Goal: Answer question/provide support: Share knowledge or assist other users

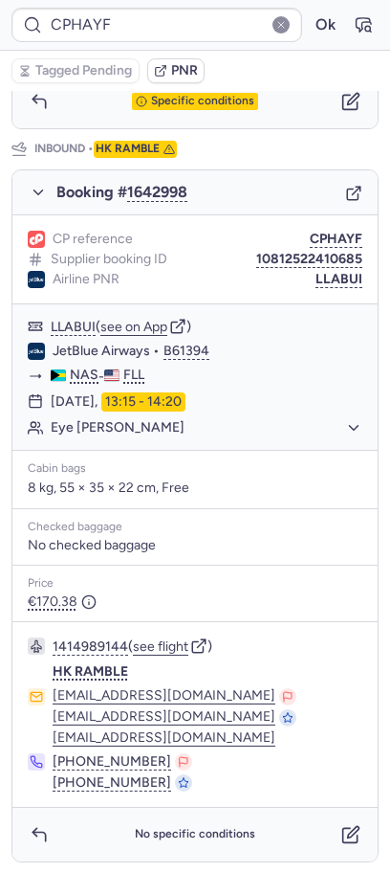
scroll to position [890, 0]
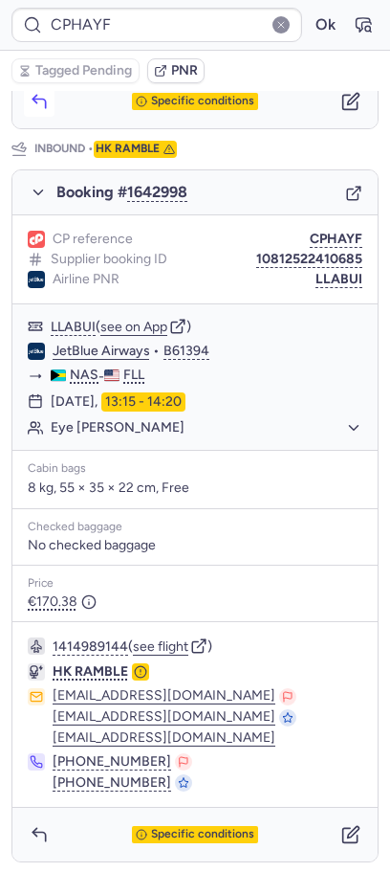
click at [44, 92] on icon "button" at bounding box center [39, 101] width 19 height 19
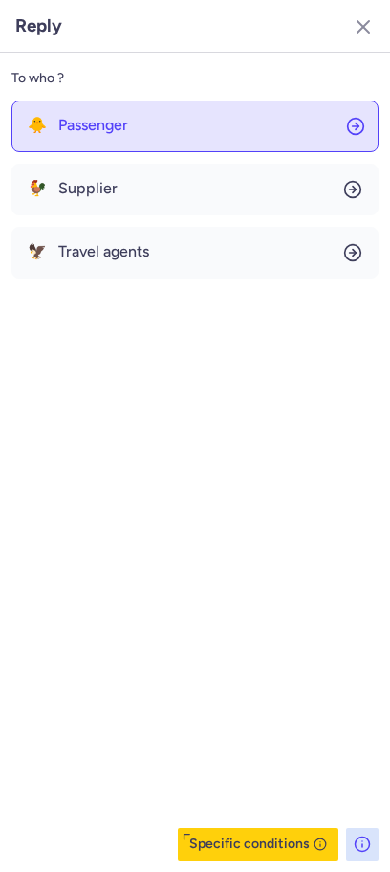
click at [118, 119] on span "Passenger" at bounding box center [93, 125] width 70 height 17
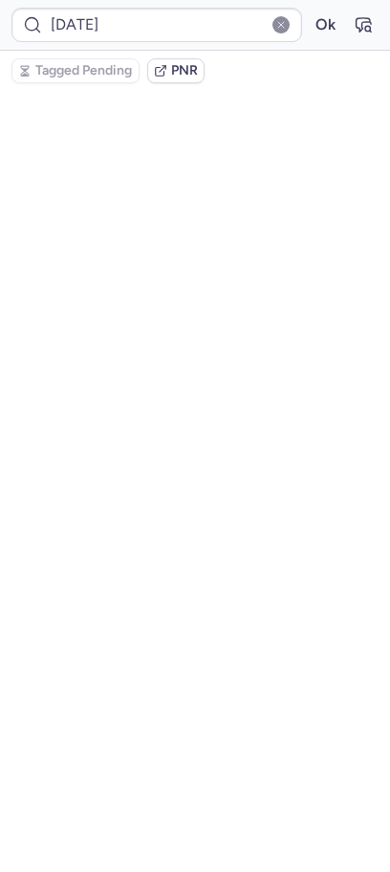
scroll to position [0, 0]
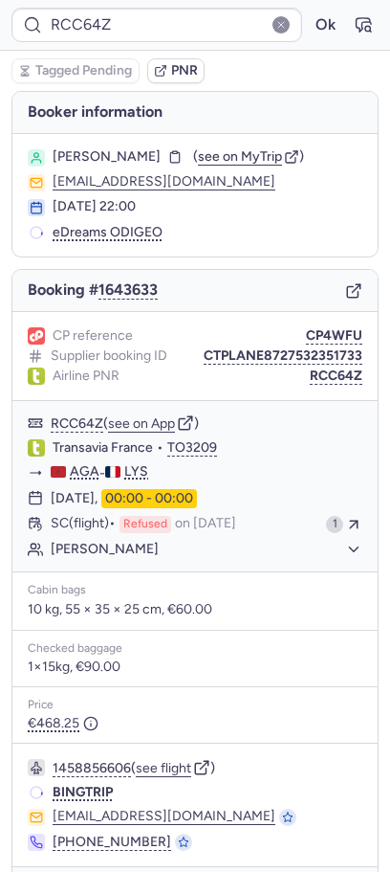
type input "CPYPW7"
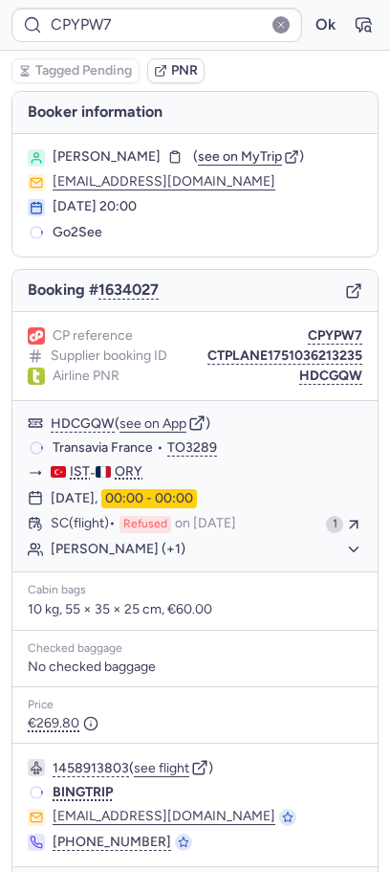
scroll to position [61, 0]
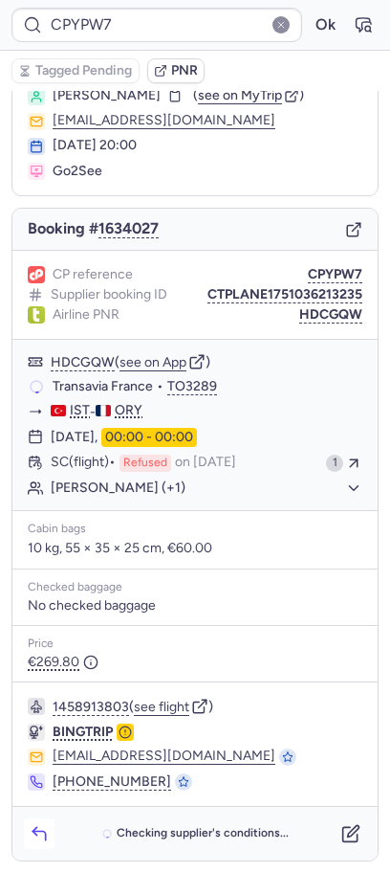
click at [41, 823] on button "button" at bounding box center [39, 833] width 31 height 31
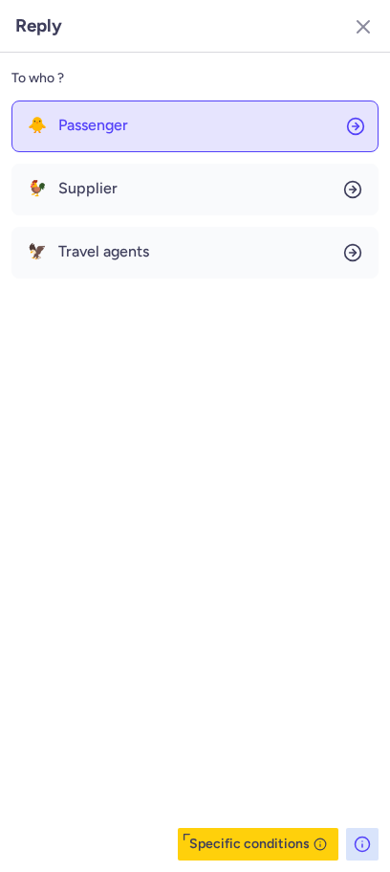
click at [100, 133] on span "Passenger" at bounding box center [93, 125] width 70 height 17
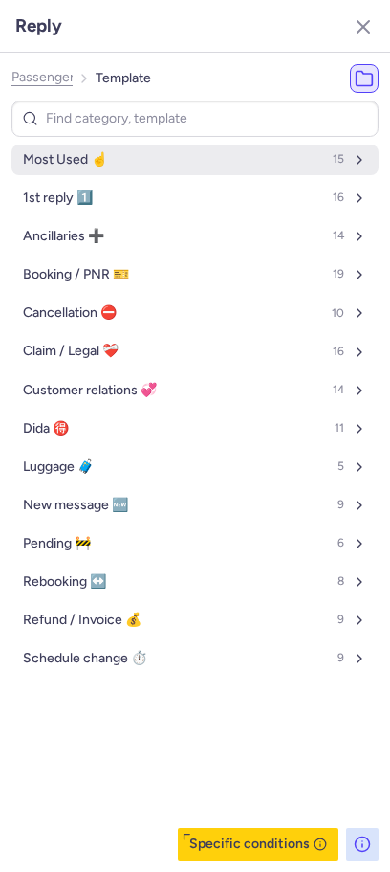
click at [103, 158] on span "Most Used ☝️" at bounding box center [65, 159] width 84 height 15
select select "en"
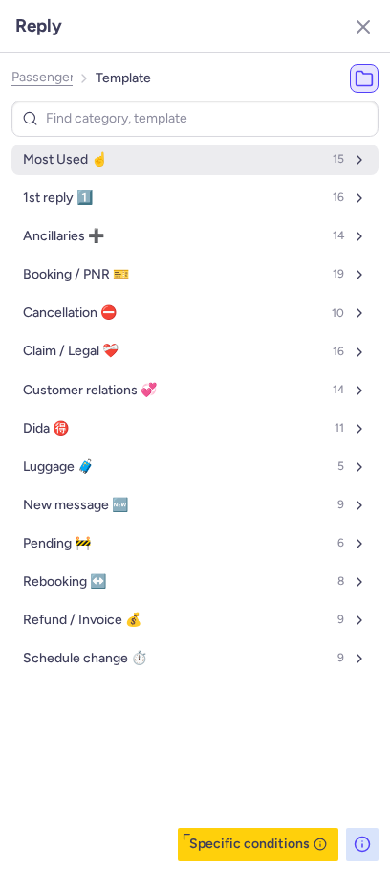
select select "en"
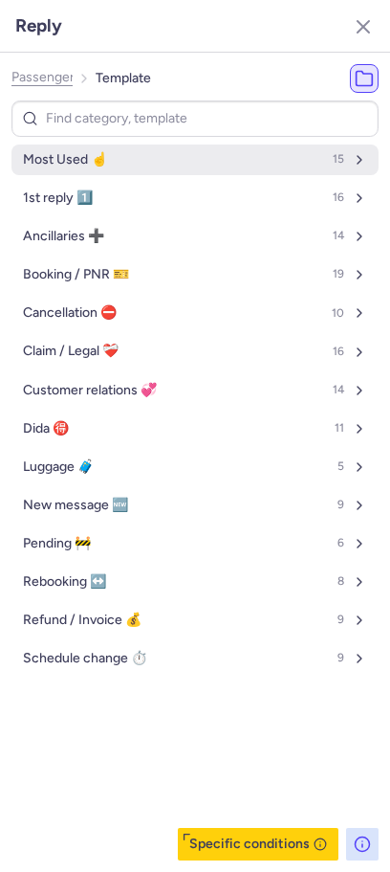
select select "en"
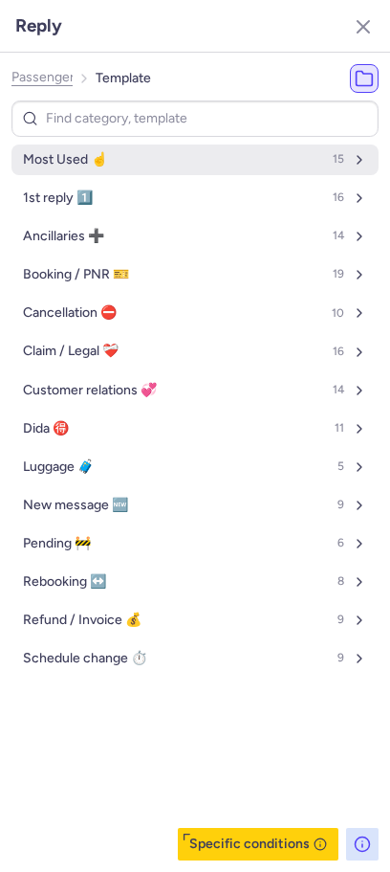
select select "en"
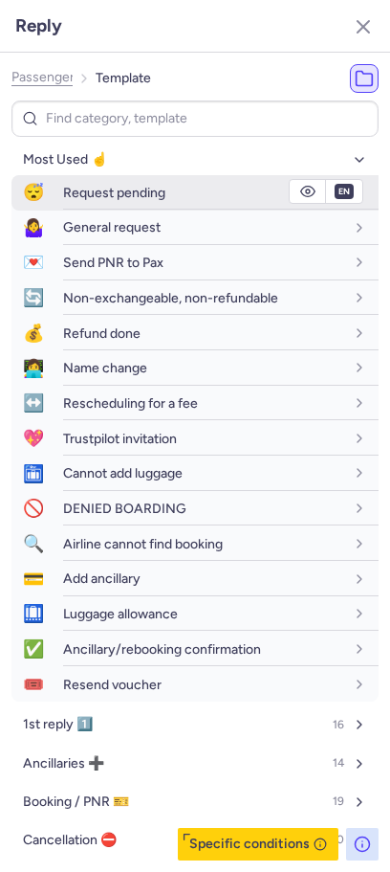
type input "CPB7RF"
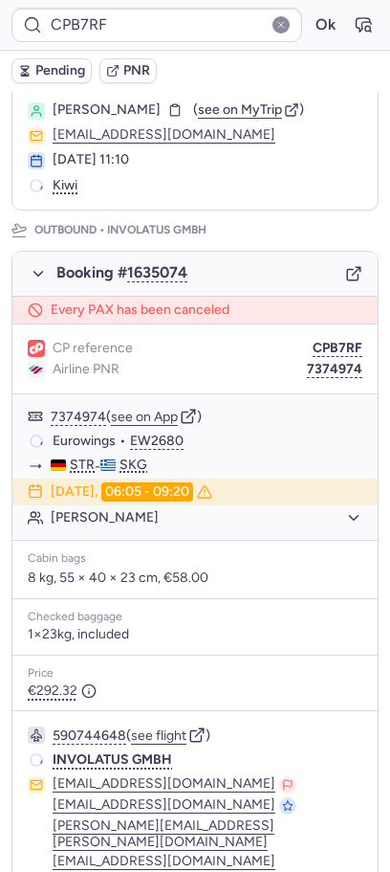
scroll to position [351, 0]
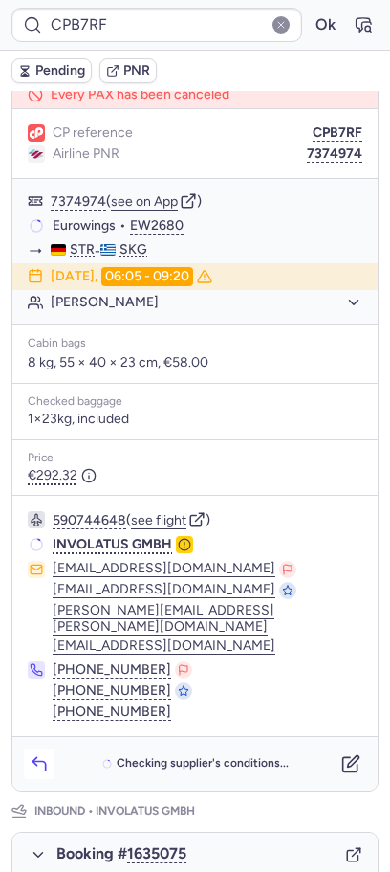
click at [54, 748] on button "button" at bounding box center [39, 763] width 31 height 31
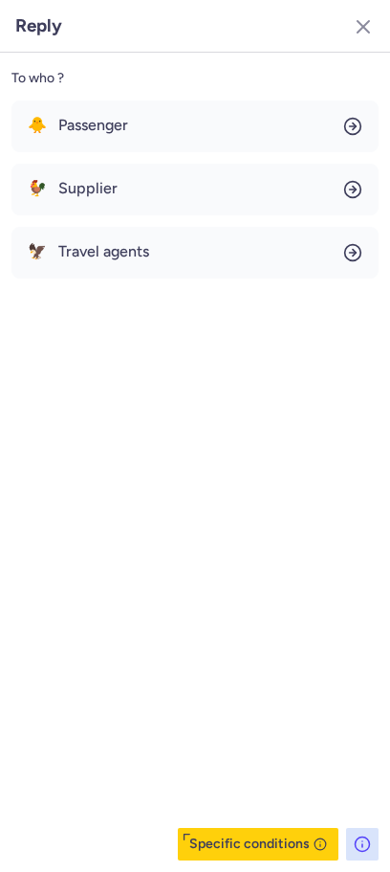
click at [177, 154] on div "🐥 Passenger 🐓 Supplier 🦅 Travel agents" at bounding box center [194, 189] width 367 height 178
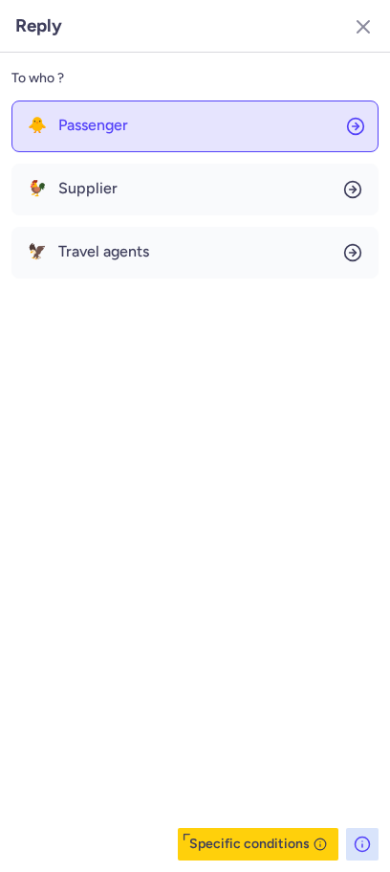
click at [177, 130] on button "🐥 Passenger" at bounding box center [194, 126] width 367 height 52
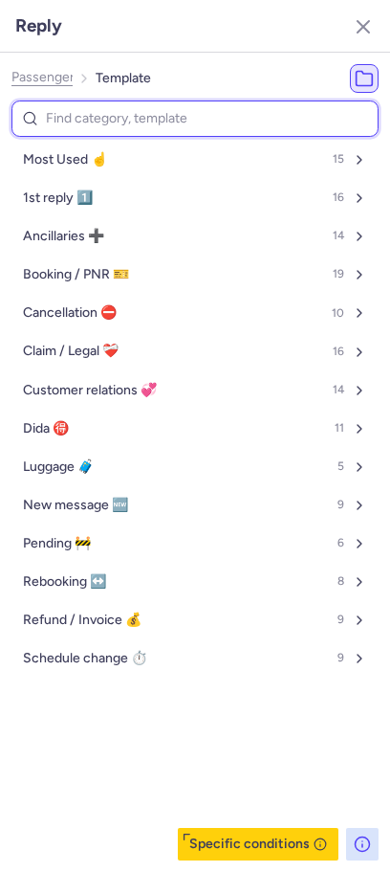
click at [177, 131] on input at bounding box center [194, 118] width 367 height 37
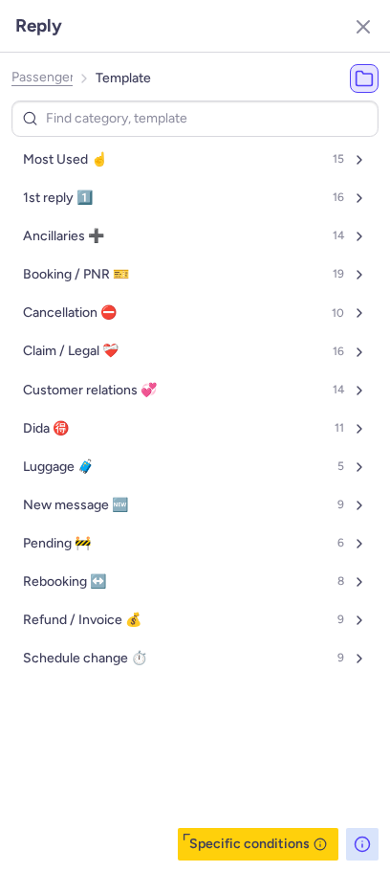
click at [170, 180] on ul "Most Used ☝️ 15 1st reply 1️⃣ 16 Ancillaries ➕ 14 Booking / PNR 🎫 19 Cancellati…" at bounding box center [194, 408] width 367 height 529
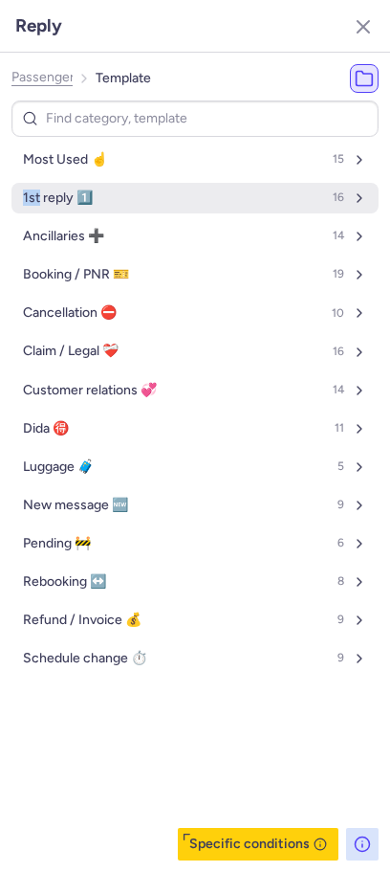
click at [170, 186] on button "1st reply 1️⃣ 16" at bounding box center [194, 198] width 367 height 31
select select "en"
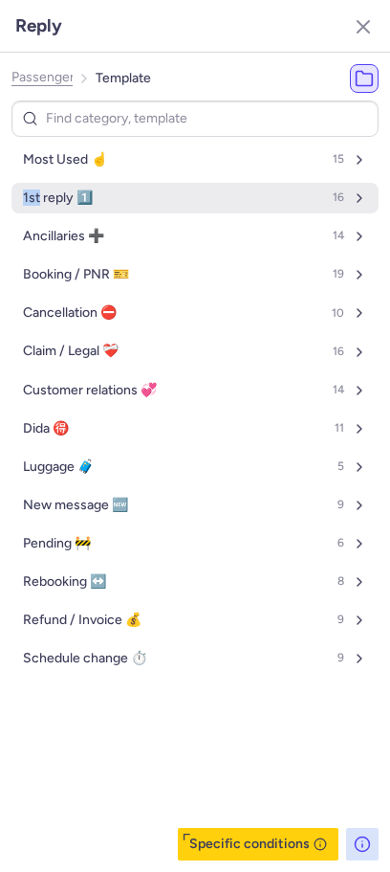
select select "en"
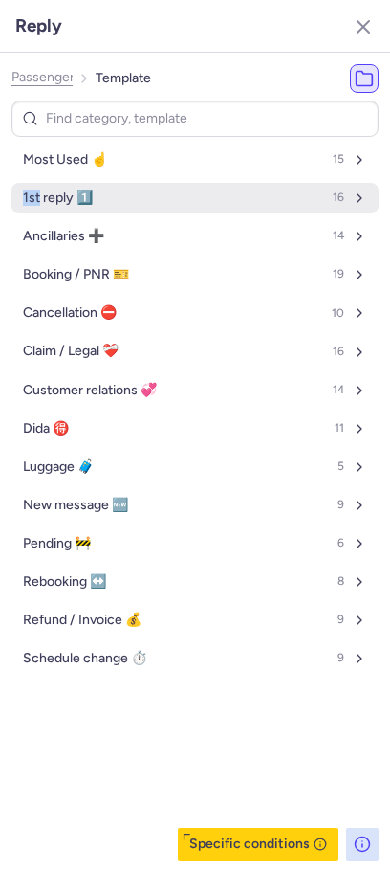
select select "en"
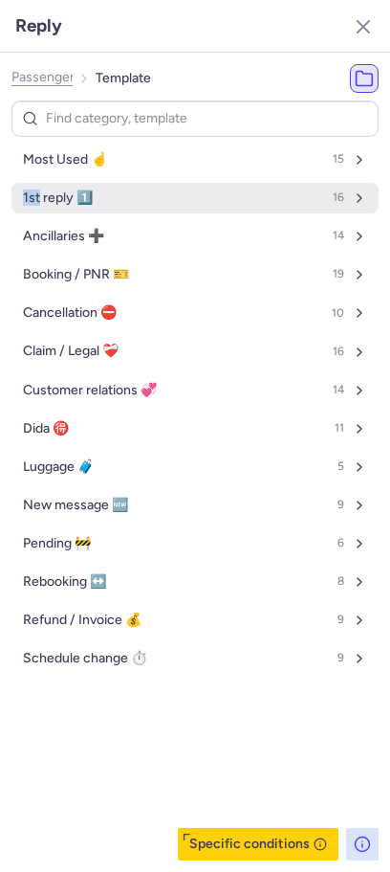
select select "en"
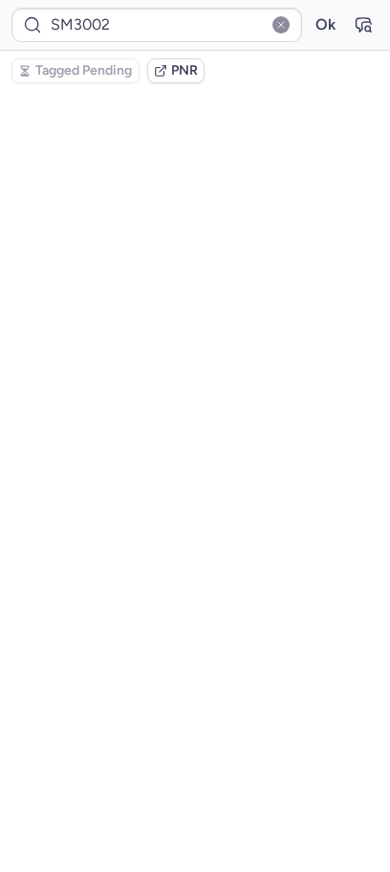
scroll to position [0, 0]
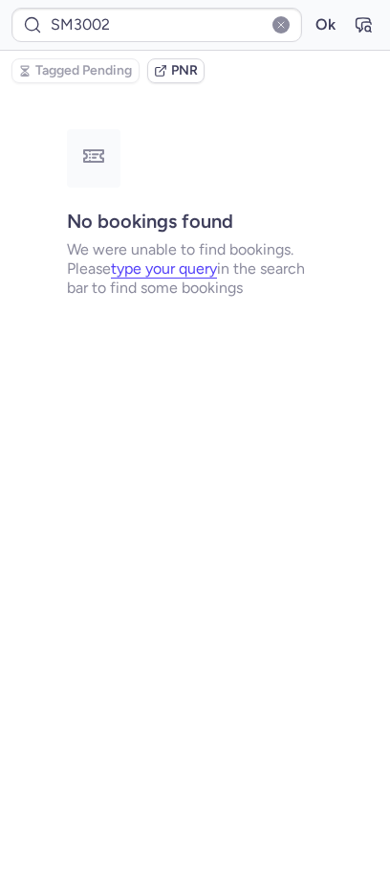
type input "CPUINE"
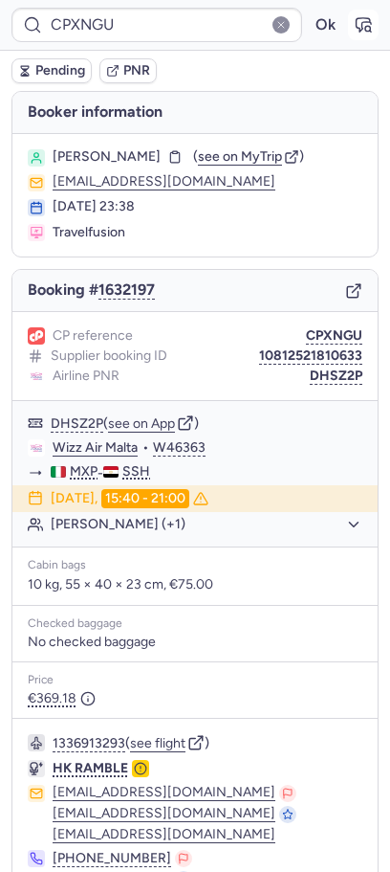
click at [368, 23] on icon "button" at bounding box center [363, 24] width 19 height 19
type input "CPGU3F"
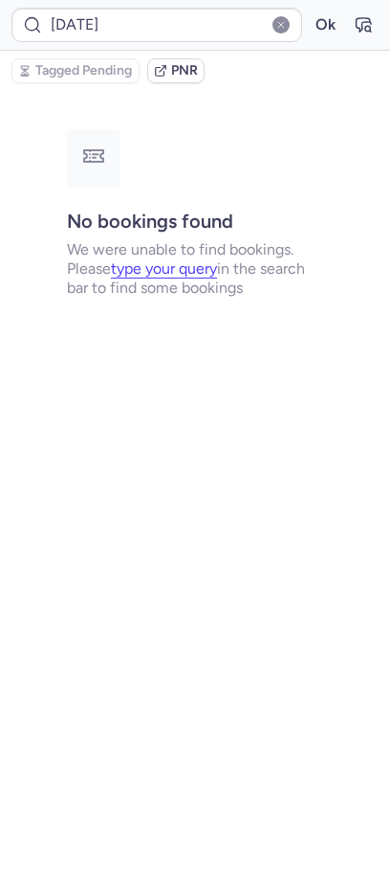
type input "CPT3J9"
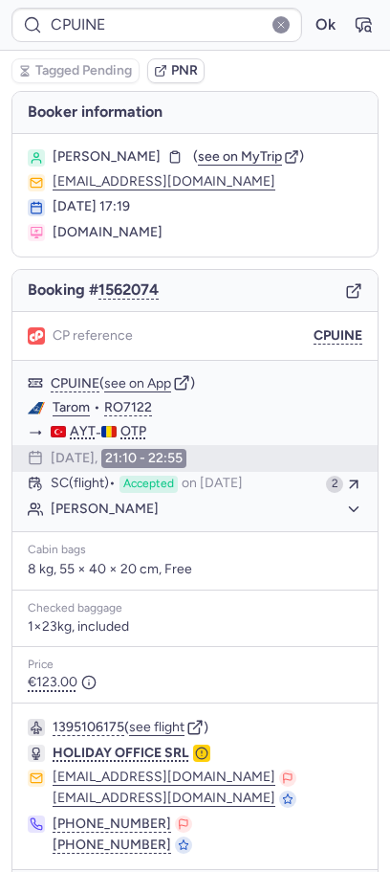
type input "CPGU3F"
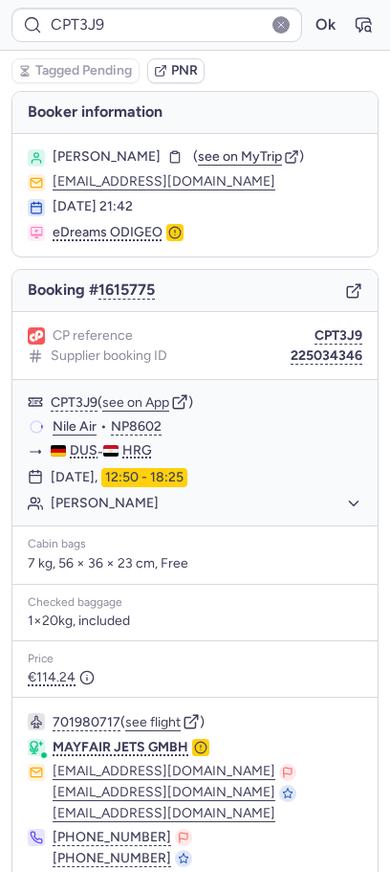
type input "12AUG25"
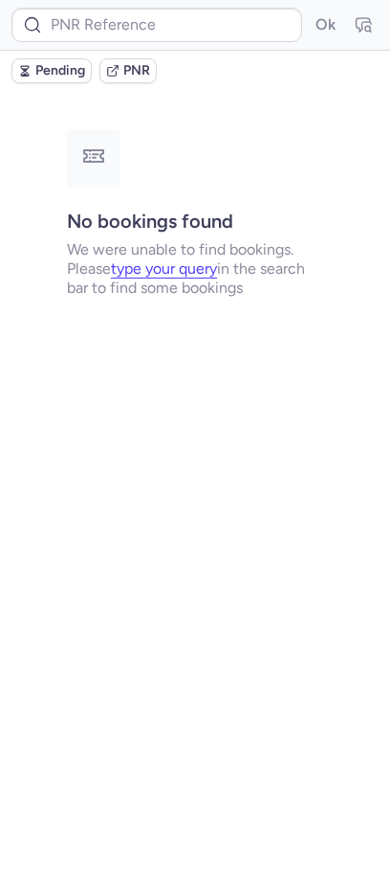
type input "CPUINE"
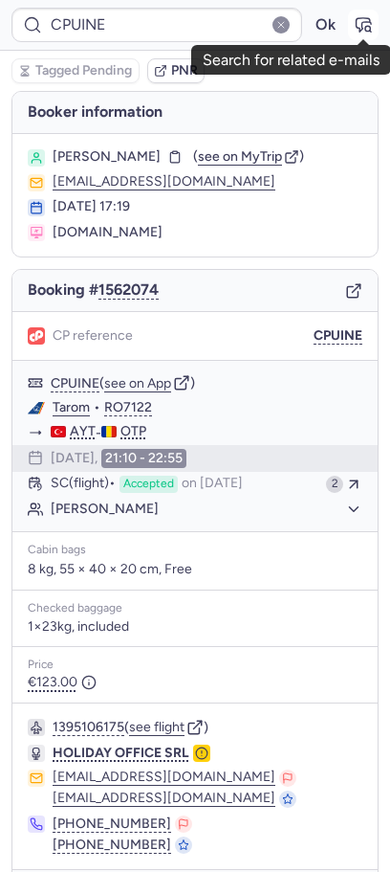
click at [367, 26] on icon "button" at bounding box center [367, 28] width 5 height 5
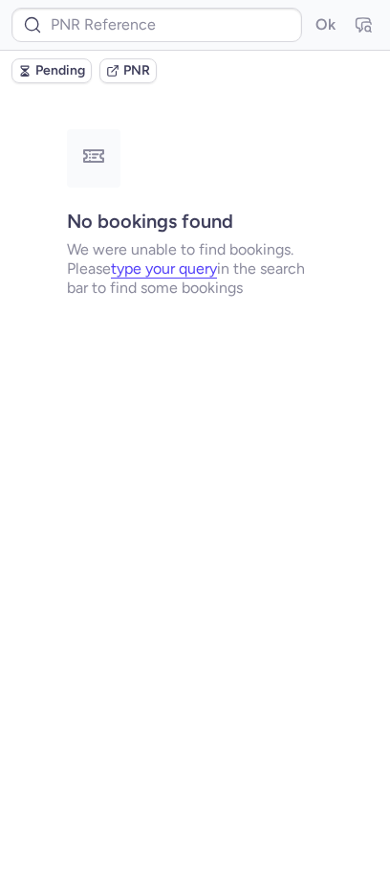
type input "CPUINE"
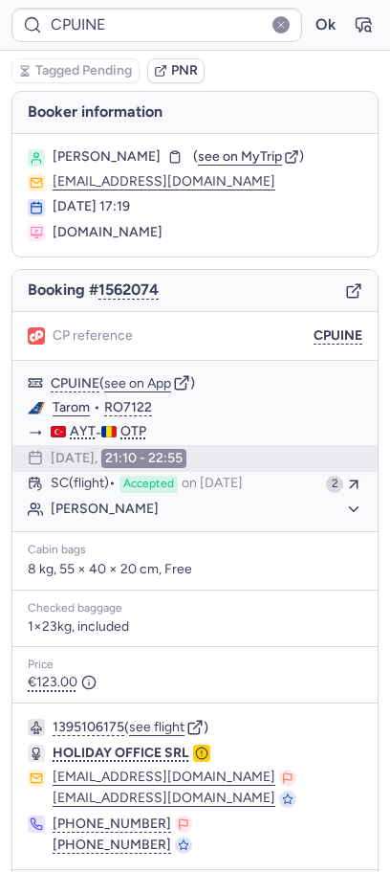
type input "SM3002"
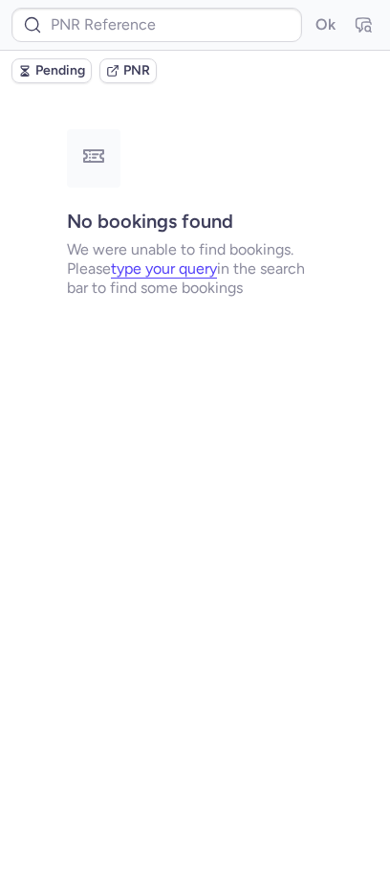
type input "SM3002"
type input "CPUINE"
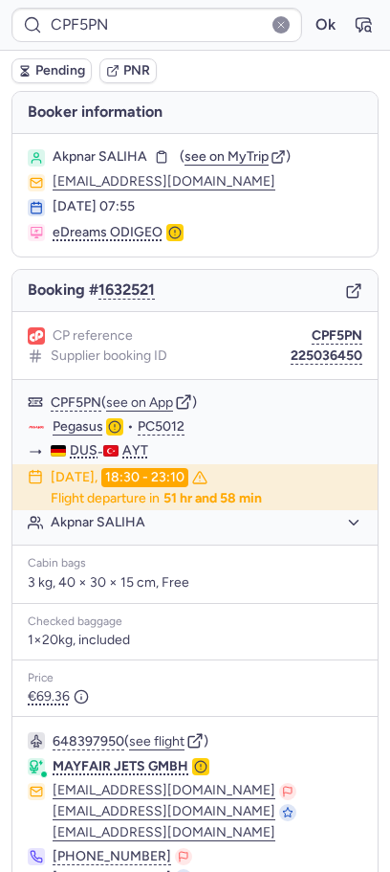
type input "CPIZU3"
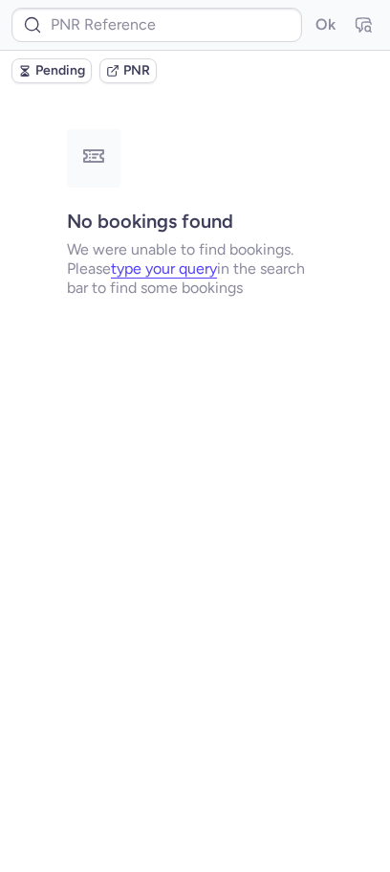
type input "CPB6S8"
type input "CPXNGU"
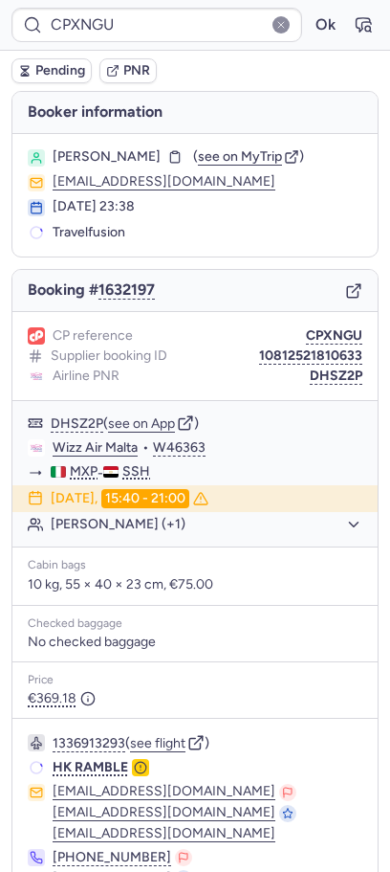
type input "CPUINE"
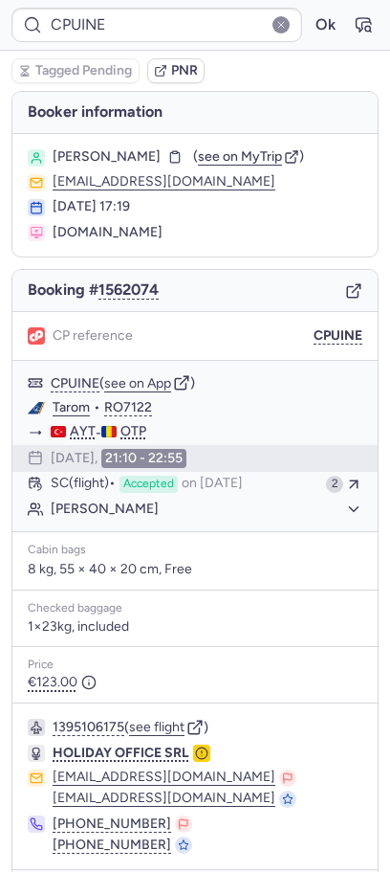
type input "CP7KR8"
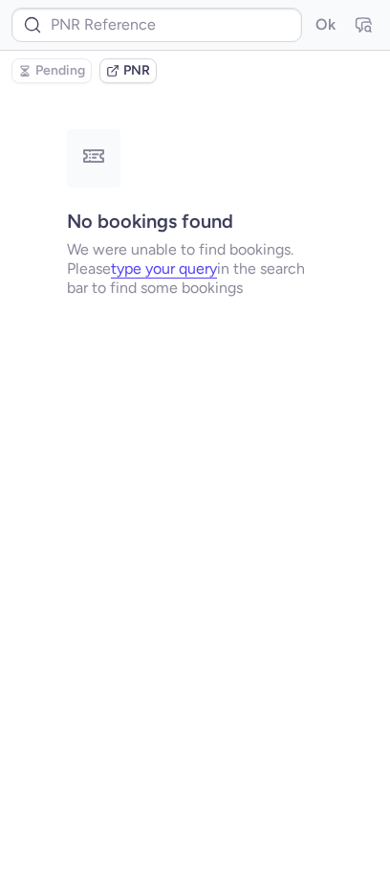
type input "LB6891"
type input "CPBM9G"
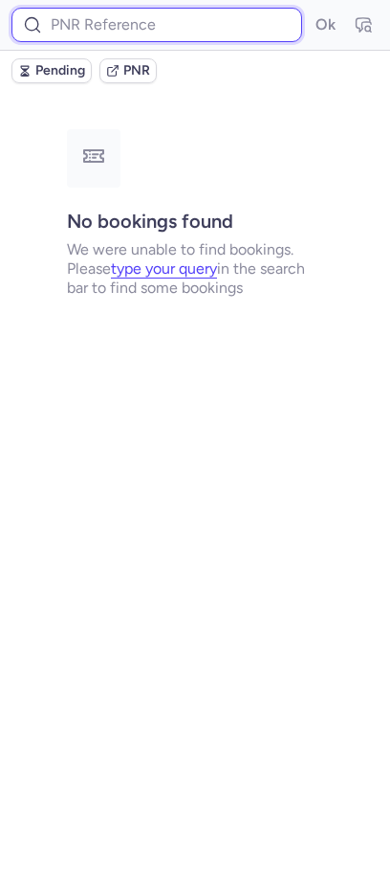
click at [66, 13] on input at bounding box center [156, 25] width 291 height 34
paste input "ZYMNDZ"
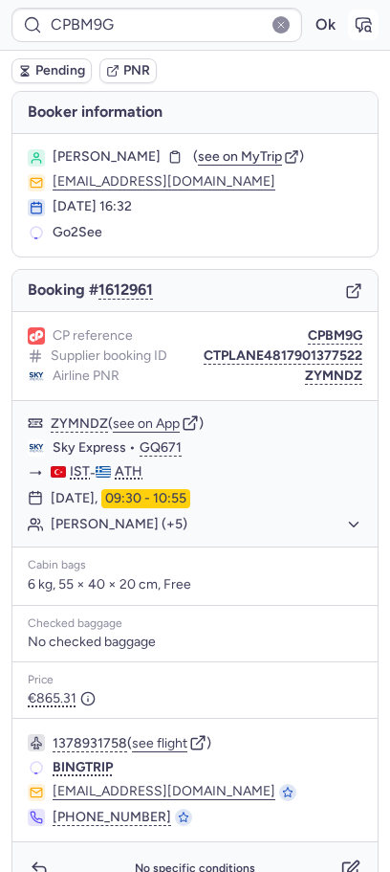
click at [362, 25] on icon "button" at bounding box center [364, 24] width 14 height 13
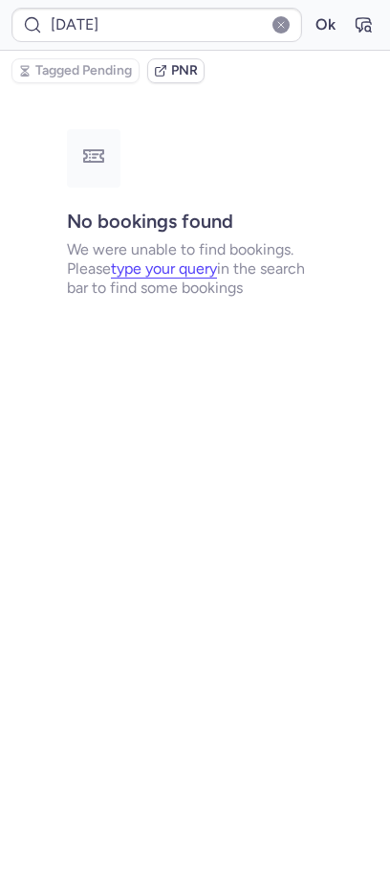
type input "CPYISY"
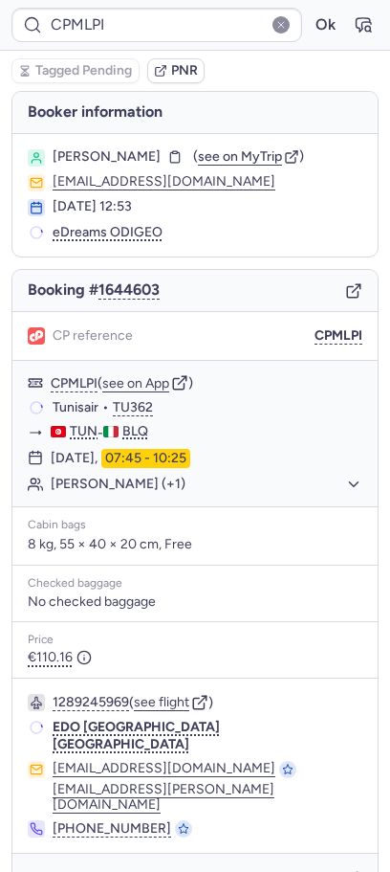
type input "CPYISY"
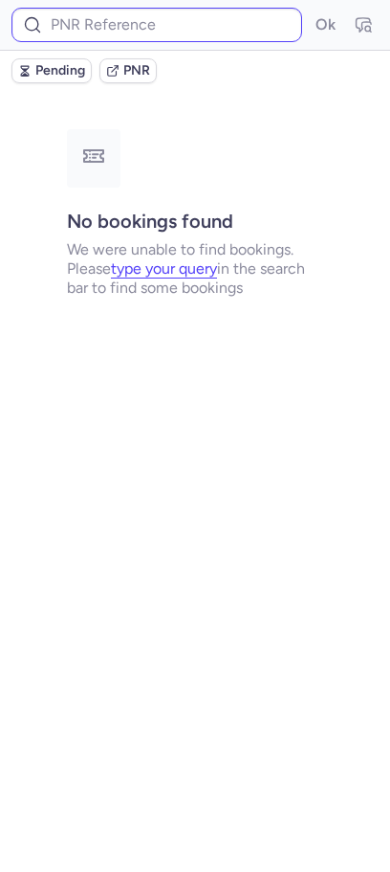
type input "CPXNGU"
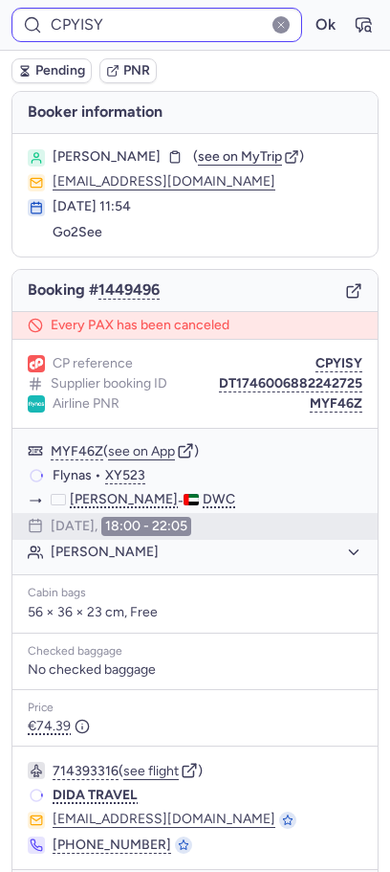
type input "CPUINE"
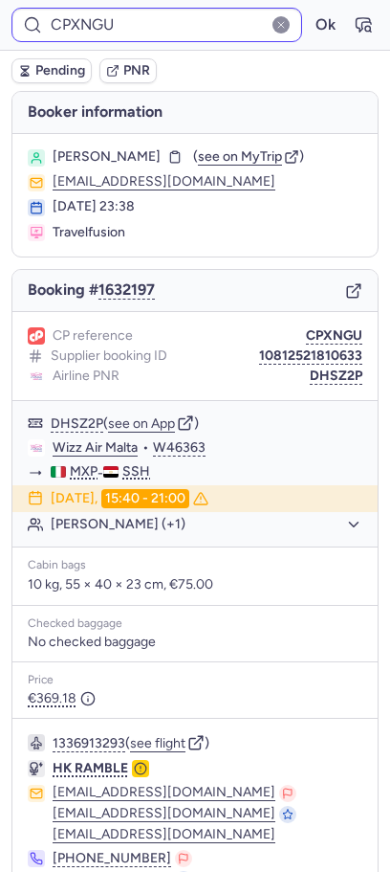
type input "CPLEXO"
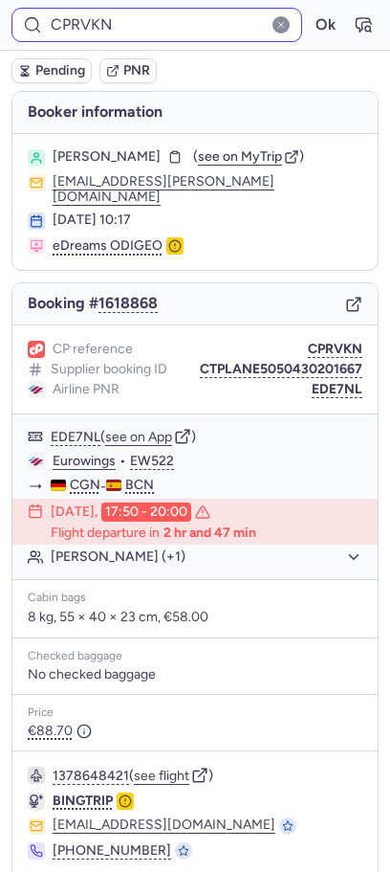
type input "CP7KR8"
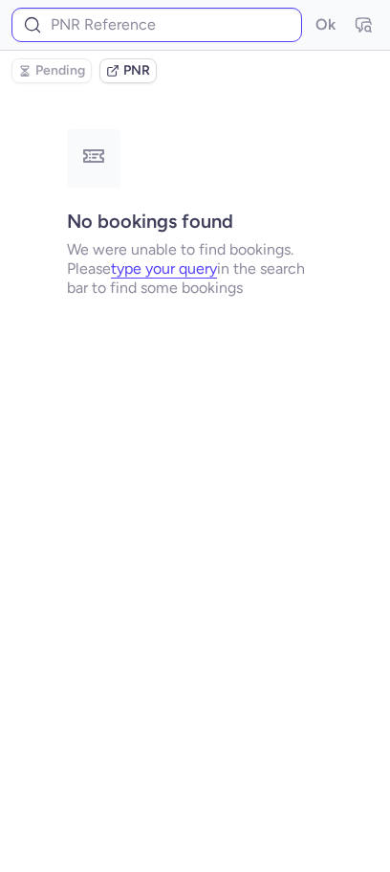
type input "CPIW7Y"
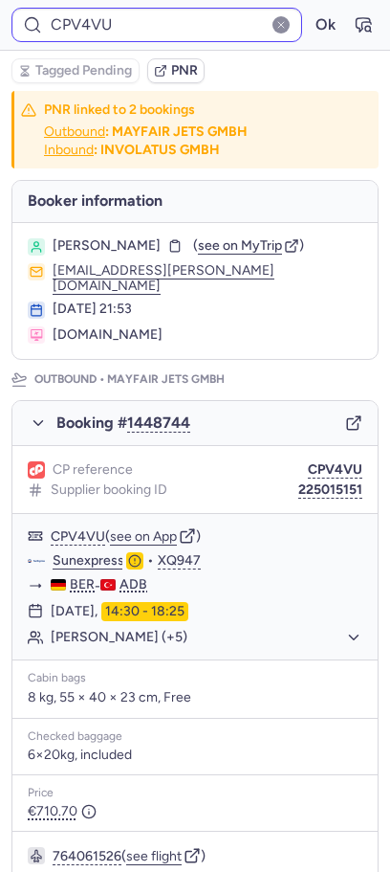
type input "CPPTCJ"
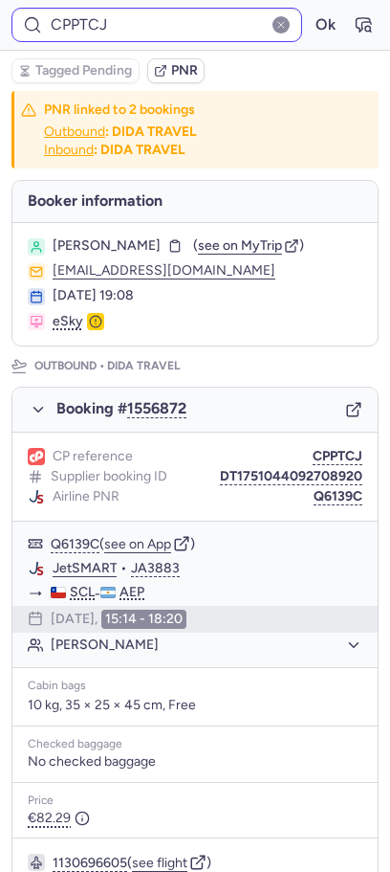
type input "CP6XNT"
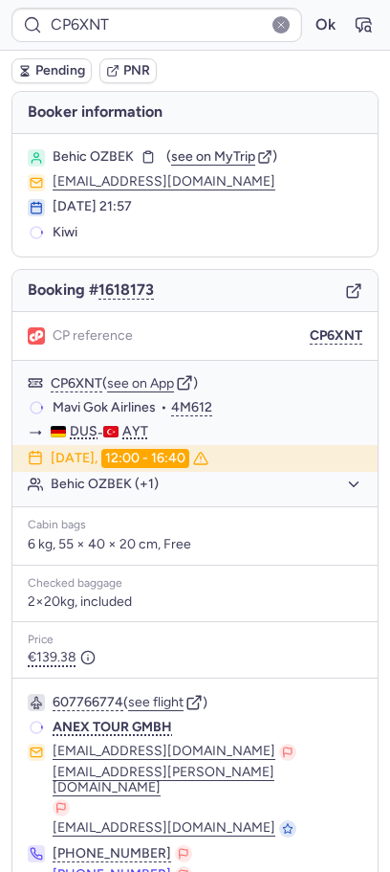
scroll to position [59, 0]
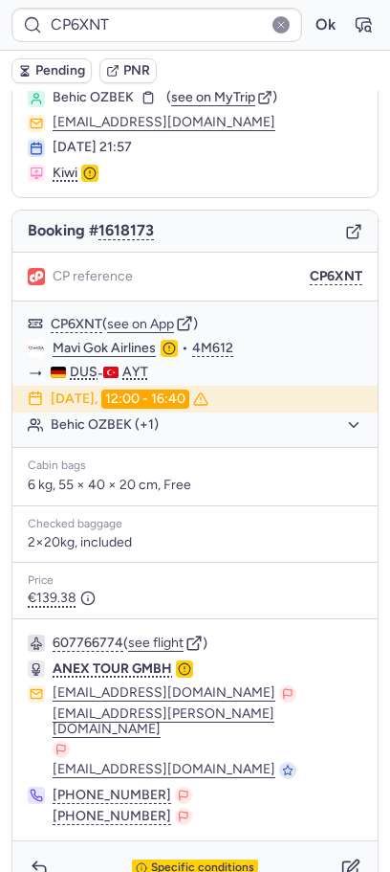
click at [166, 861] on span "Specific conditions" at bounding box center [202, 867] width 103 height 13
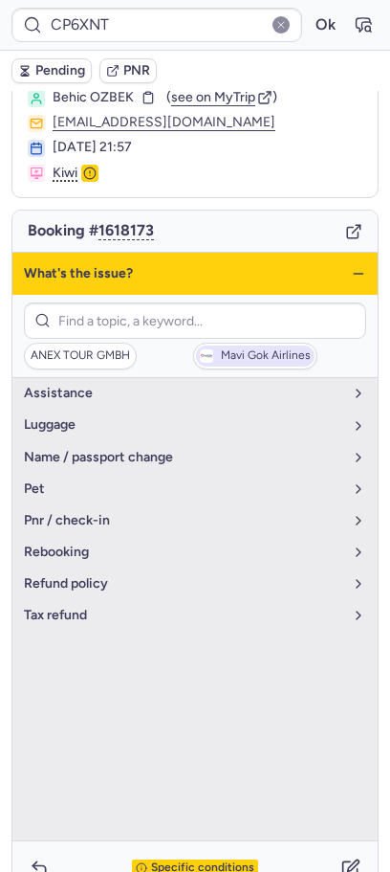
click at [255, 345] on button "Mavi Gok Airlines" at bounding box center [255, 356] width 124 height 27
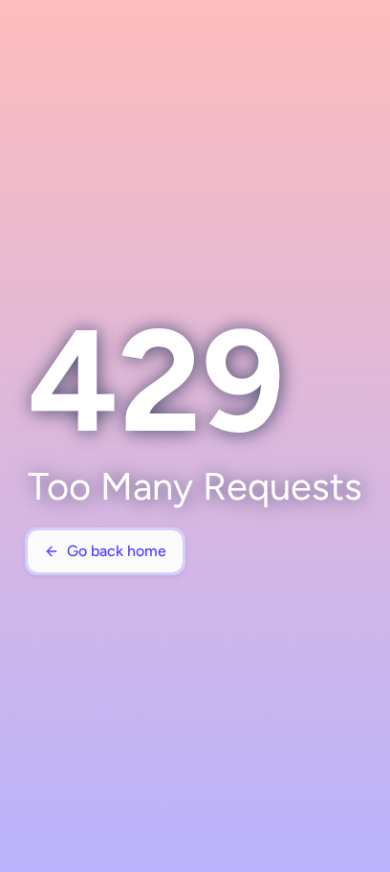
click at [110, 558] on span "Go back home" at bounding box center [117, 550] width 100 height 17
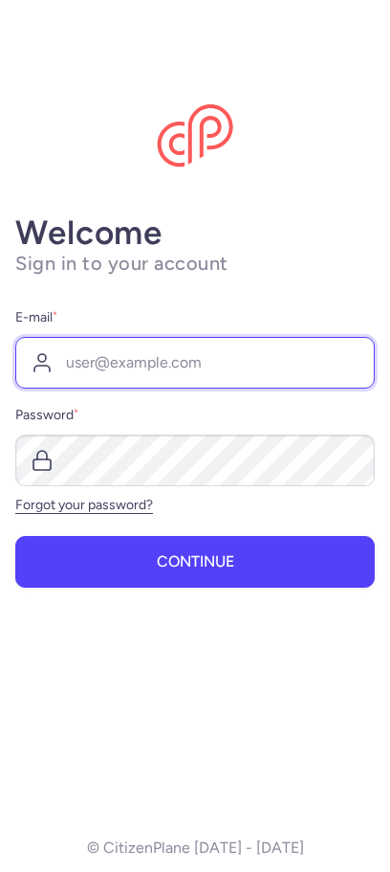
click at [182, 337] on input "E-mail *" at bounding box center [195, 363] width 360 height 52
type input "sarah@citizenplane.com"
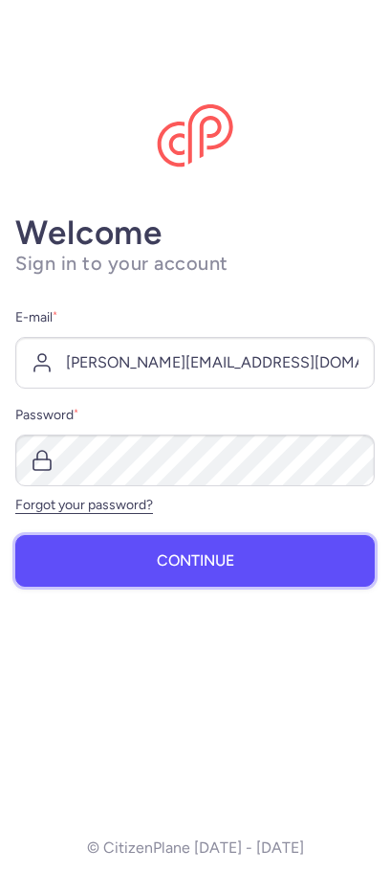
click at [182, 584] on button "Continue" at bounding box center [195, 561] width 360 height 52
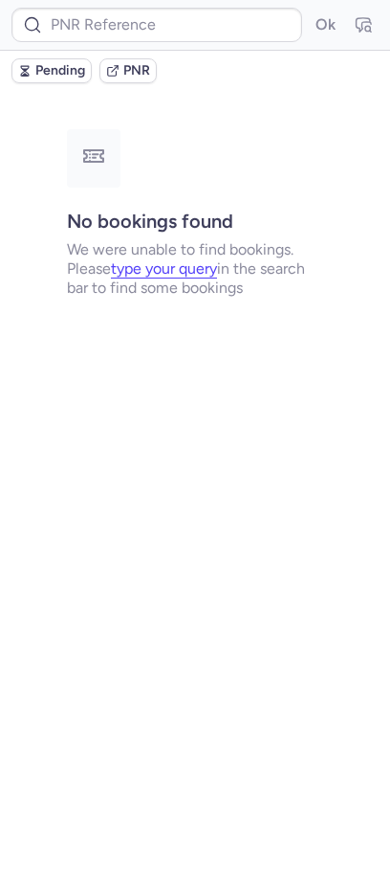
type input "CP6XNT"
type input "CPBY2R"
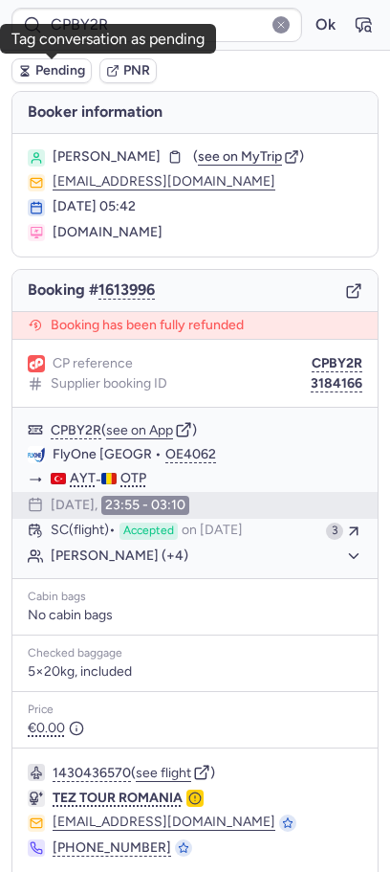
click at [70, 75] on span "Pending" at bounding box center [60, 70] width 50 height 15
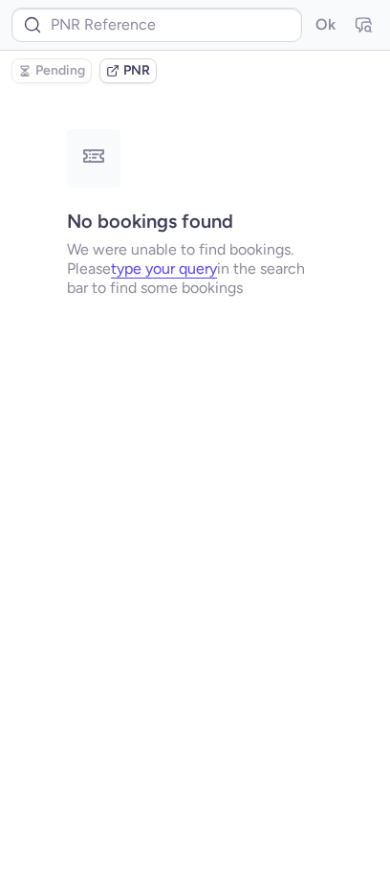
type input "CP3LNB"
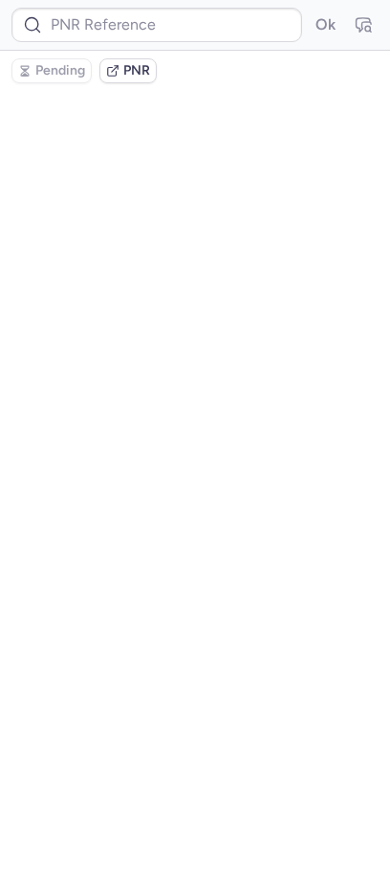
type input "CPPTXU"
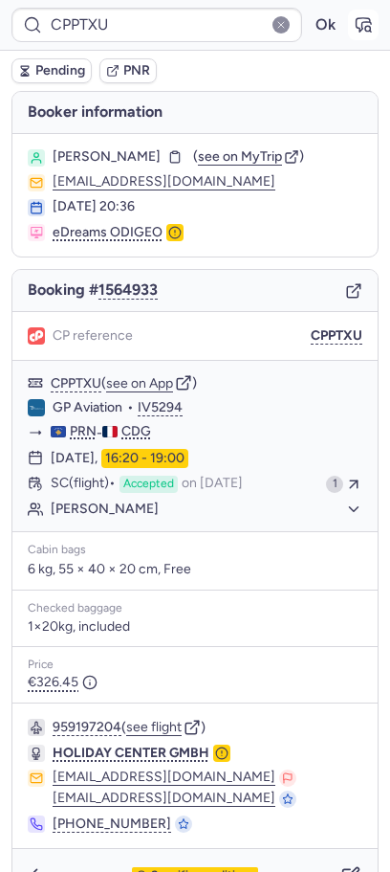
click at [370, 18] on icon "button" at bounding box center [363, 24] width 19 height 19
type input "CPPTXU"
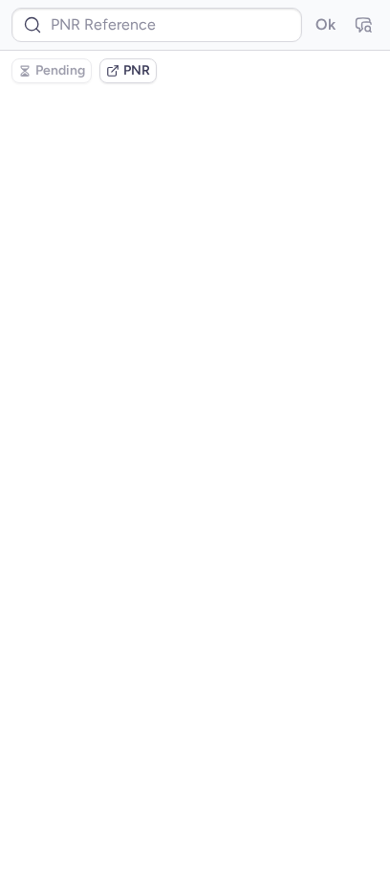
type input "CPPTXU"
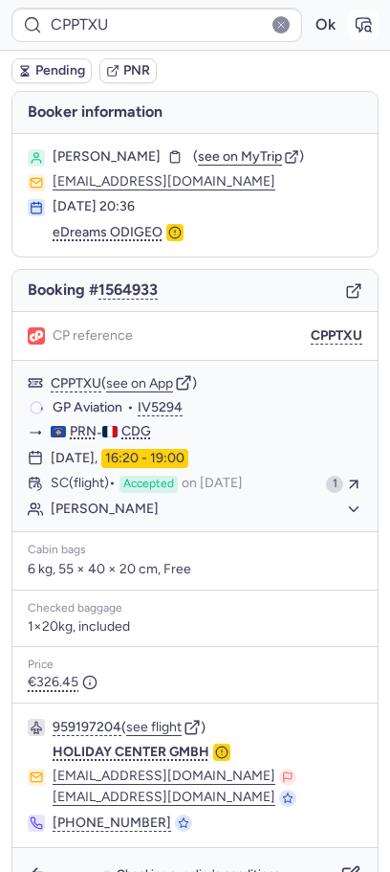
click at [372, 33] on icon "button" at bounding box center [363, 24] width 19 height 19
type input "CPPTCJ"
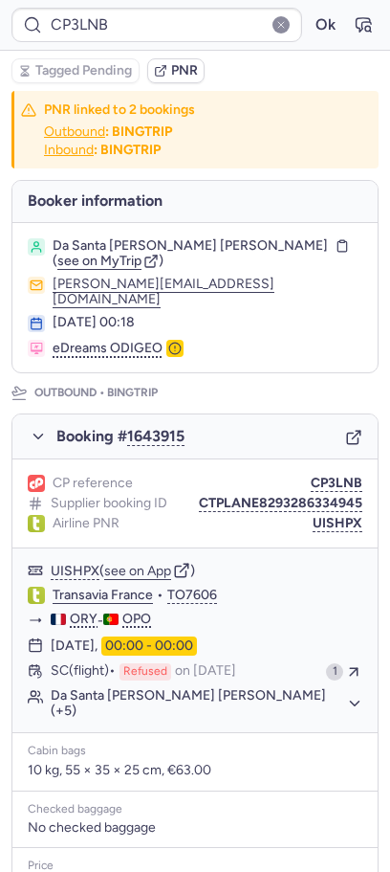
type input "CPDOSM"
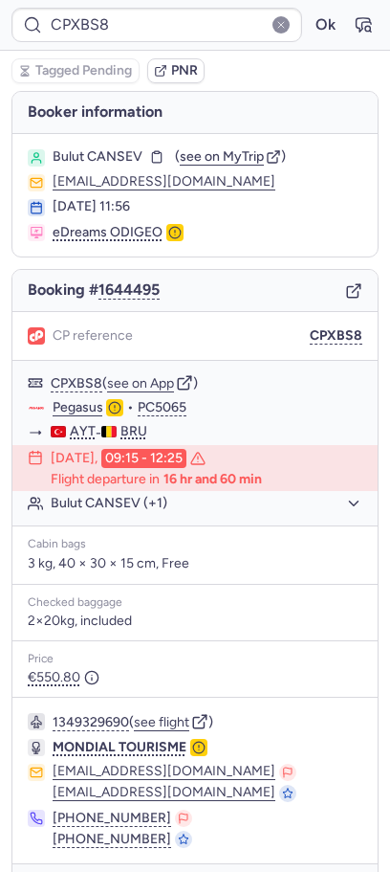
type input "CPILLE"
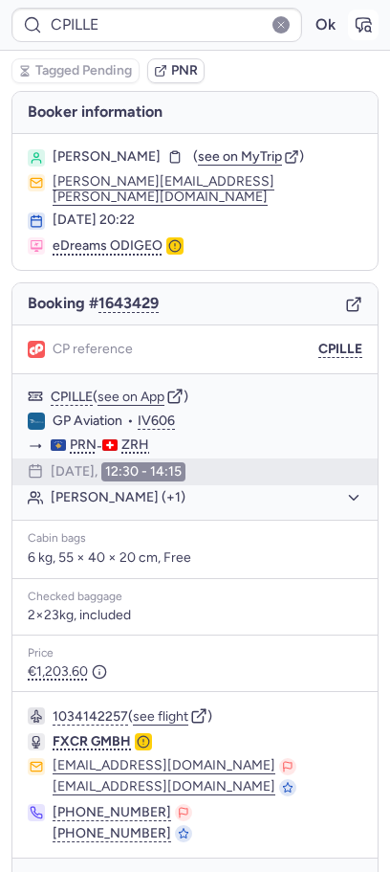
click at [364, 25] on icon "button" at bounding box center [363, 24] width 19 height 19
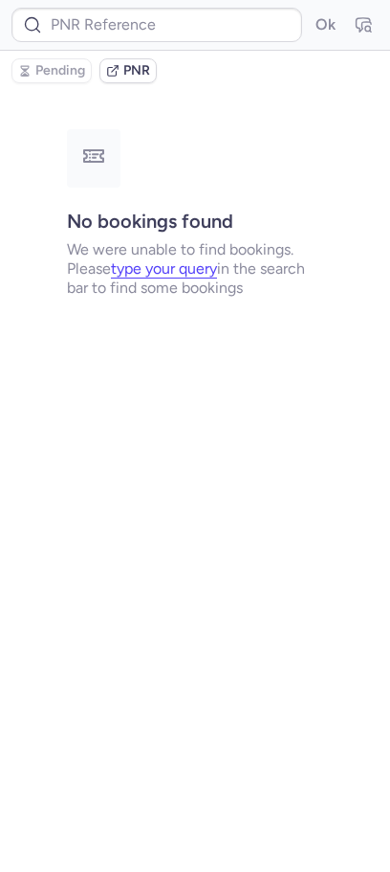
type input "CPPTCJ"
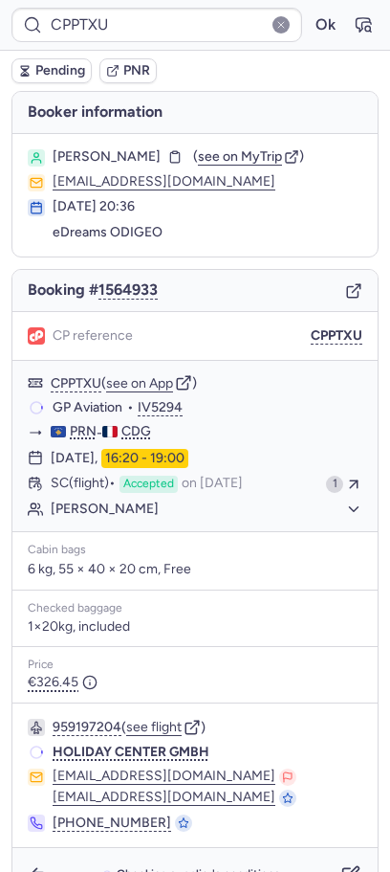
type input "CPUHKB"
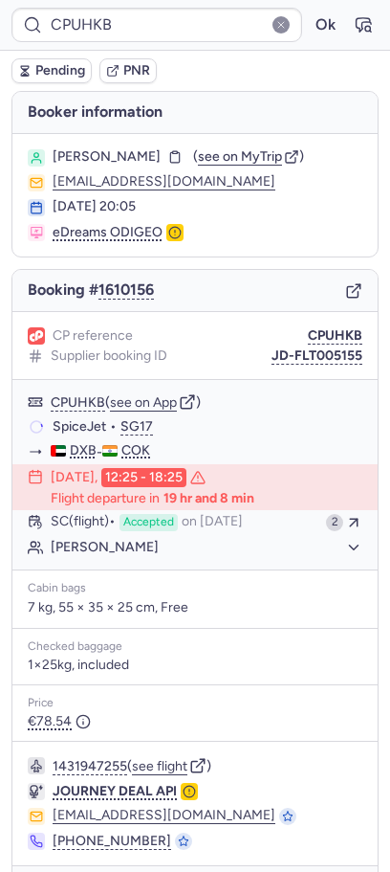
scroll to position [60, 0]
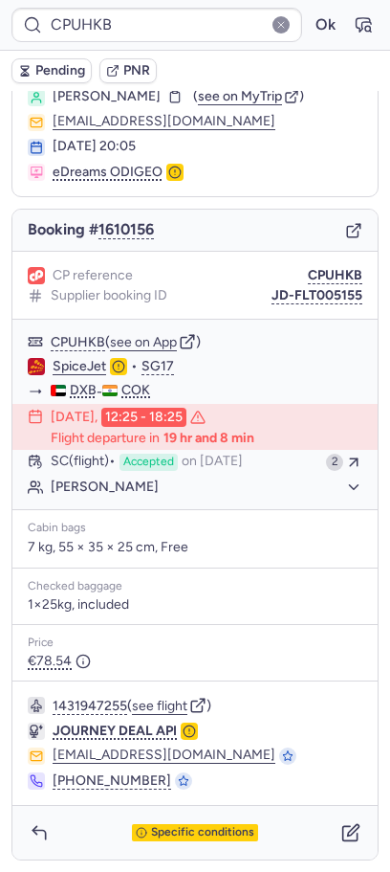
click at [337, 264] on div "CP reference CPUHKB Supplier booking ID JD-FLT005155" at bounding box center [194, 286] width 365 height 68
click at [337, 274] on button "CPUHKB" at bounding box center [335, 275] width 55 height 15
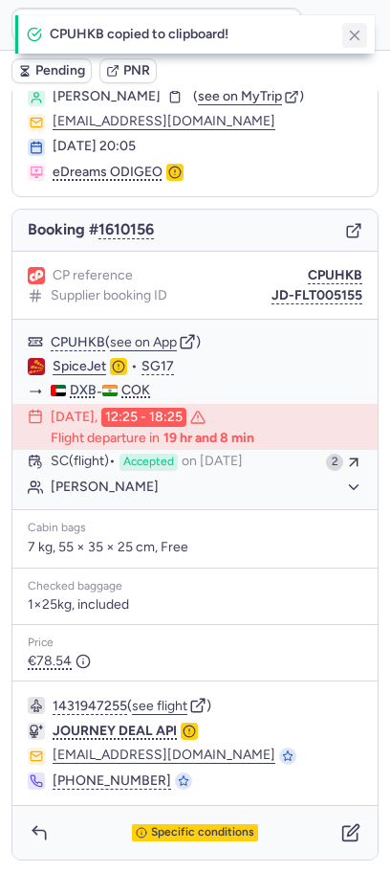
click at [361, 37] on icon "button" at bounding box center [354, 35] width 17 height 17
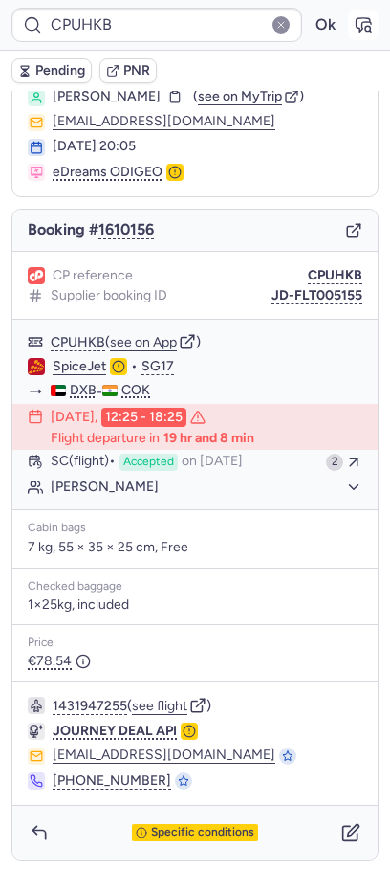
click at [366, 33] on icon "button" at bounding box center [363, 24] width 19 height 19
click at [321, 276] on button "CPUHKB" at bounding box center [335, 275] width 55 height 15
click at [333, 22] on button "Ok" at bounding box center [325, 25] width 31 height 31
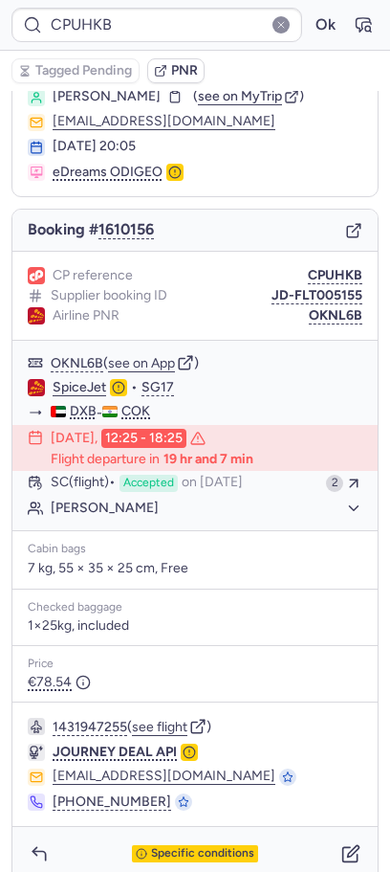
scroll to position [81, 0]
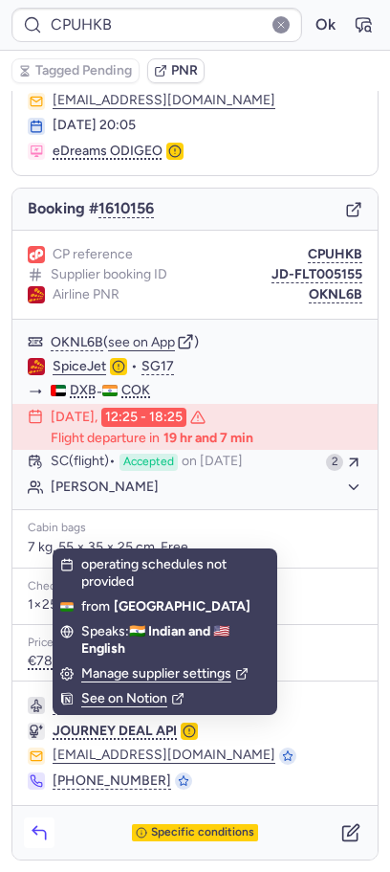
click at [44, 838] on icon "button" at bounding box center [39, 832] width 19 height 19
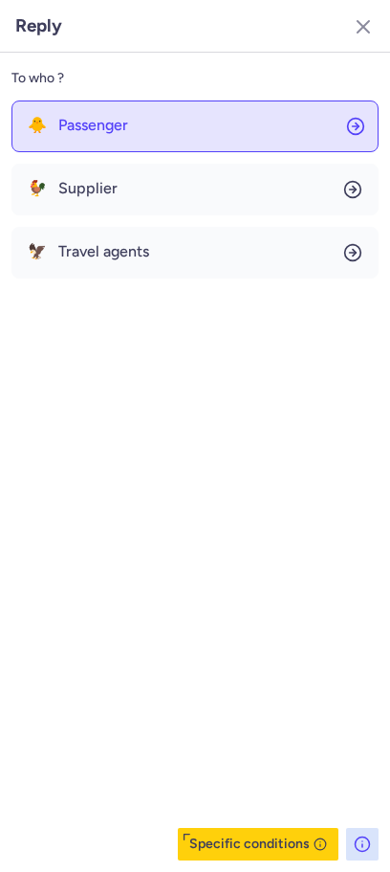
click at [117, 133] on span "Passenger" at bounding box center [93, 125] width 70 height 17
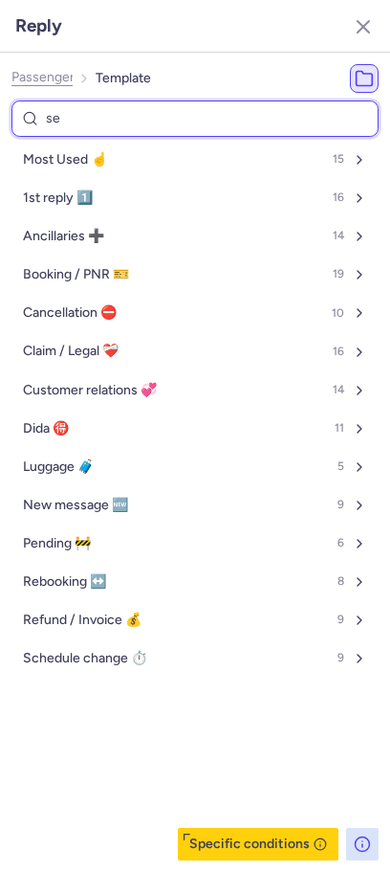
type input "sen"
select select "en"
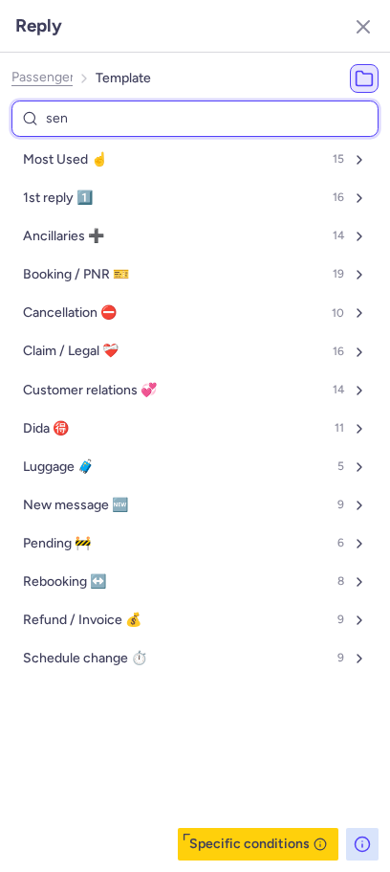
select select "en"
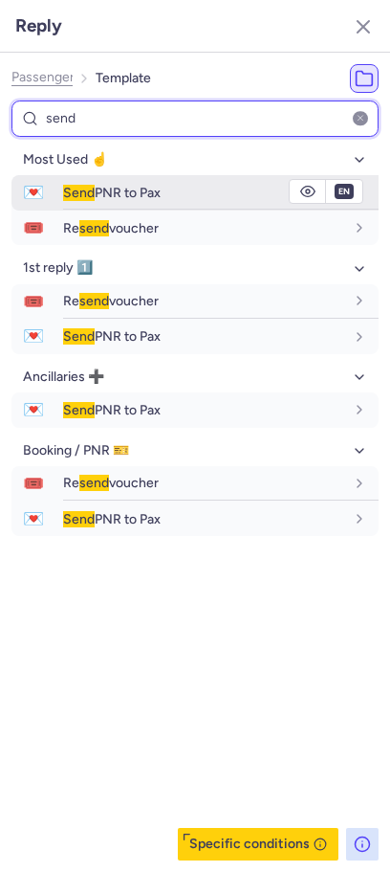
type input "send"
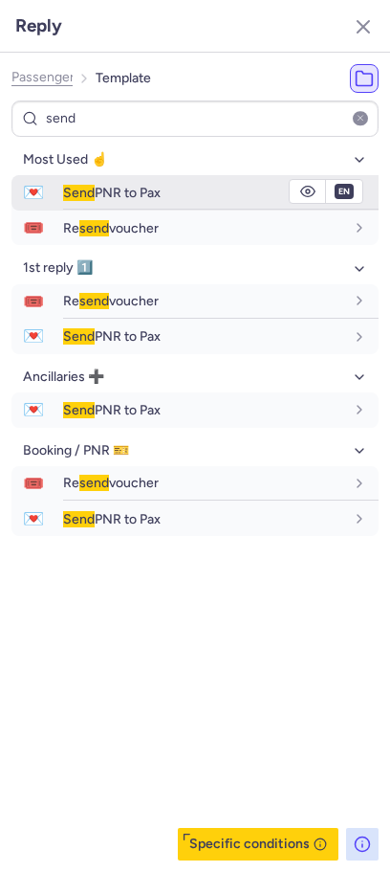
click at [150, 196] on span "Send PNR to Pax" at bounding box center [112, 193] width 98 height 16
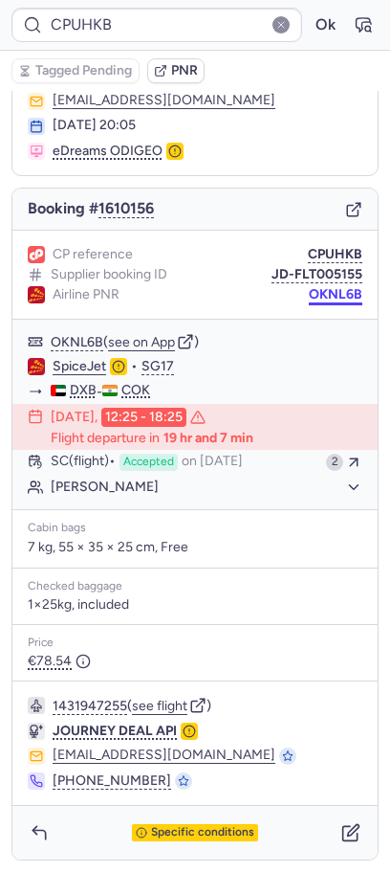
click at [327, 293] on button "OKNL6B" at bounding box center [336, 294] width 54 height 15
click at [76, 363] on link "SpiceJet" at bounding box center [80, 366] width 54 height 17
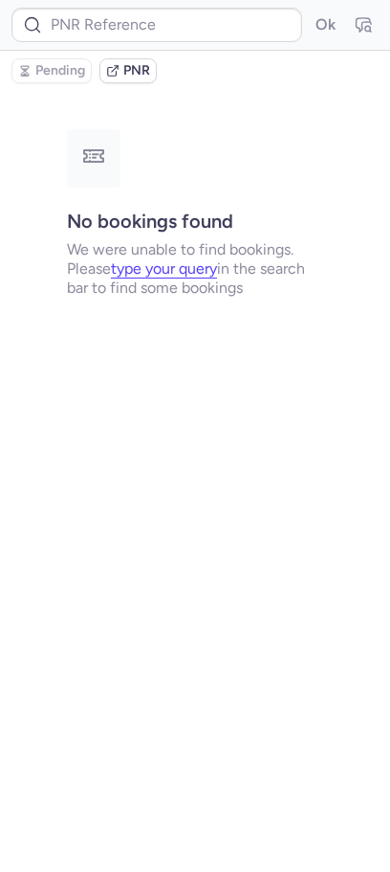
scroll to position [0, 0]
type input "CPPTCJ"
type input "CP9HGX"
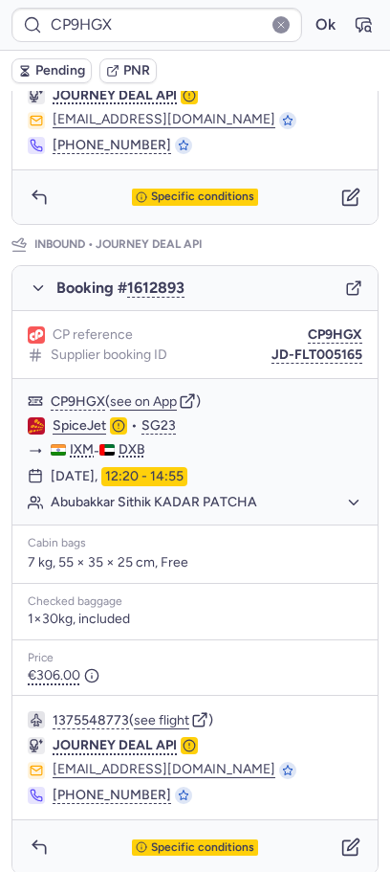
scroll to position [259, 0]
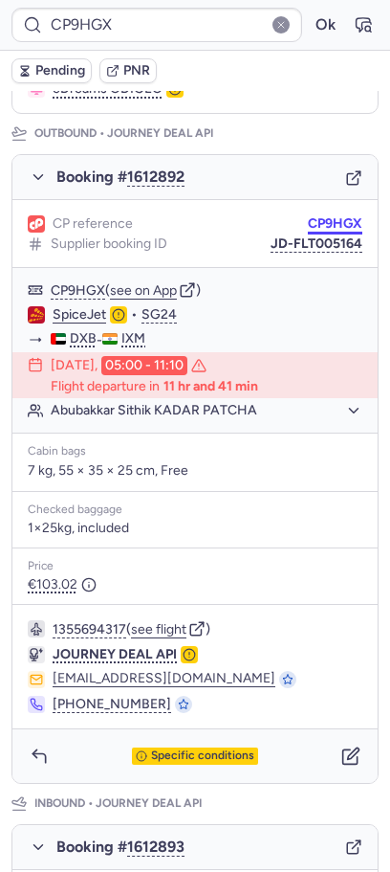
click at [343, 216] on button "CP9HGX" at bounding box center [335, 223] width 55 height 15
click at [328, 31] on button "Ok" at bounding box center [325, 25] width 31 height 31
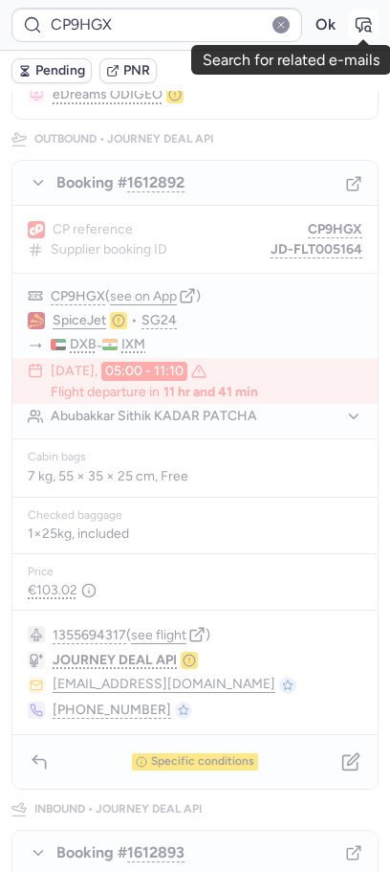
click at [363, 22] on icon "button" at bounding box center [364, 24] width 14 height 13
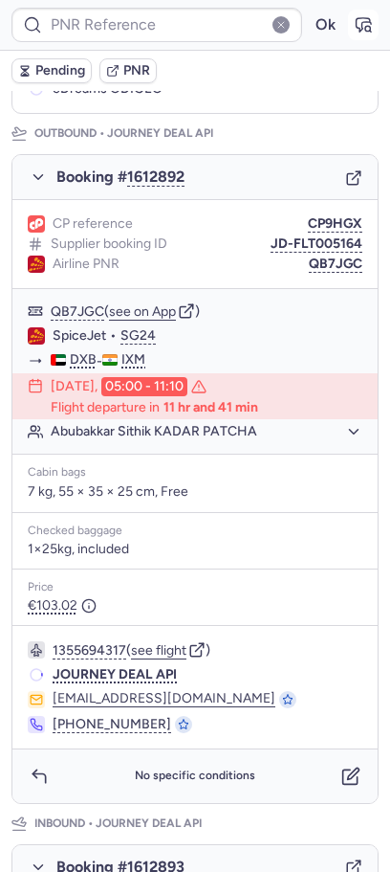
type input "CP9HGX"
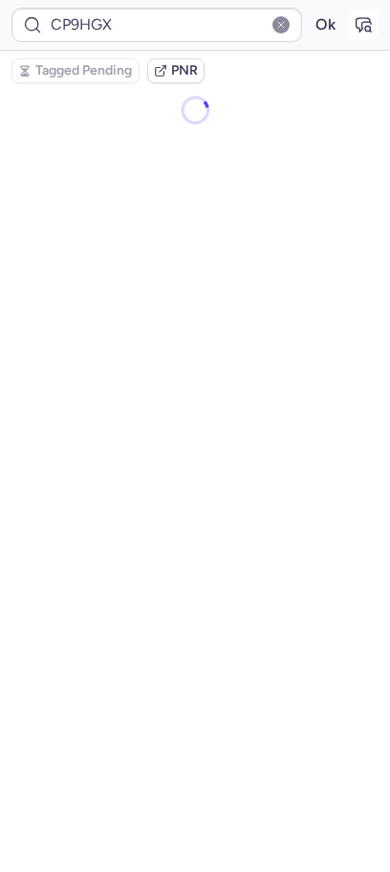
scroll to position [0, 0]
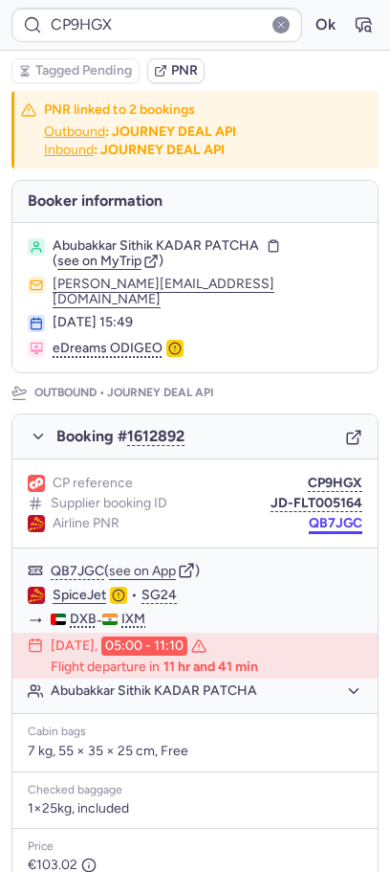
click at [329, 516] on button "QB7JGC" at bounding box center [336, 523] width 54 height 15
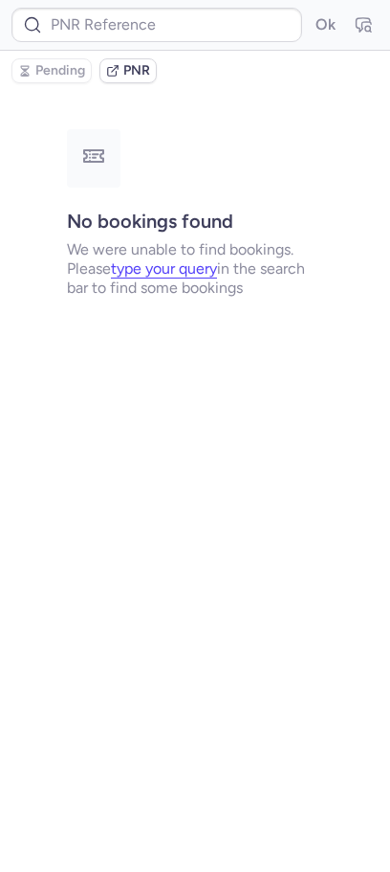
type input "CPPTCJ"
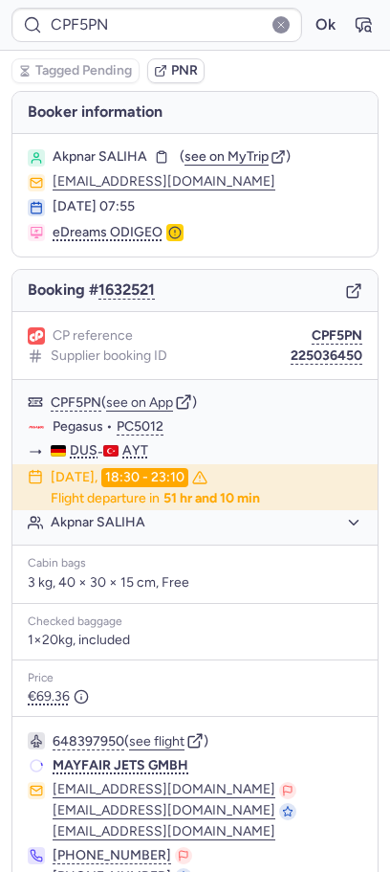
type input "CPDZB7"
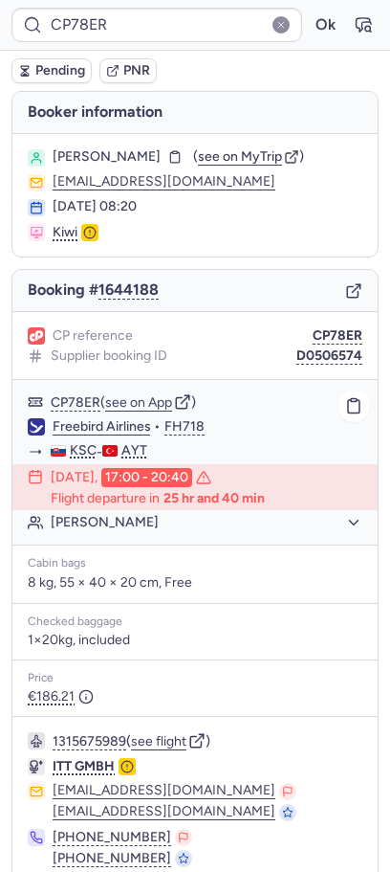
scroll to position [77, 0]
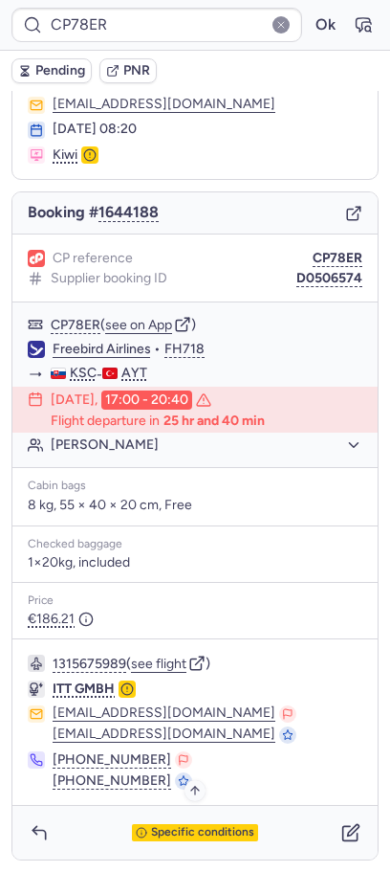
click at [188, 839] on div "Specific conditions" at bounding box center [195, 832] width 126 height 17
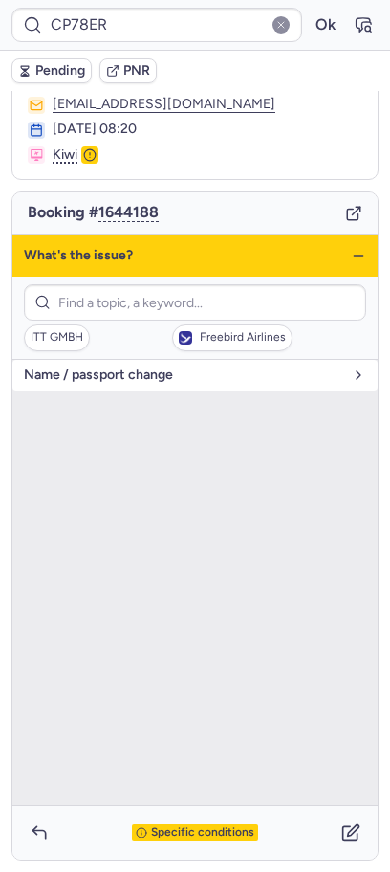
click at [196, 383] on span "name / passport change" at bounding box center [184, 374] width 320 height 15
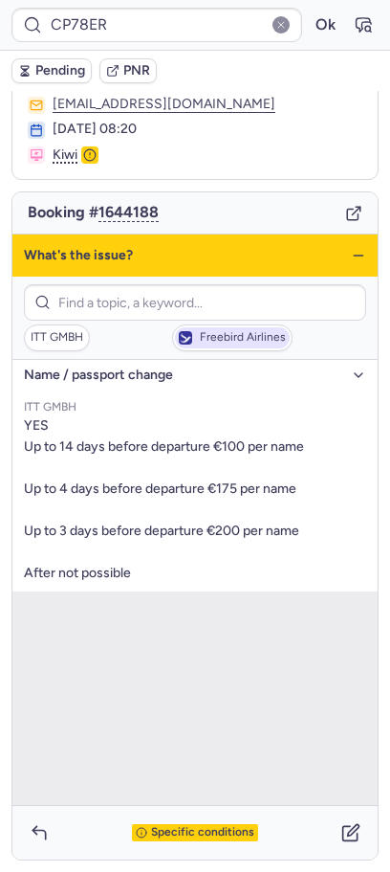
click at [200, 342] on span "Freebird Airlines" at bounding box center [243, 337] width 86 height 13
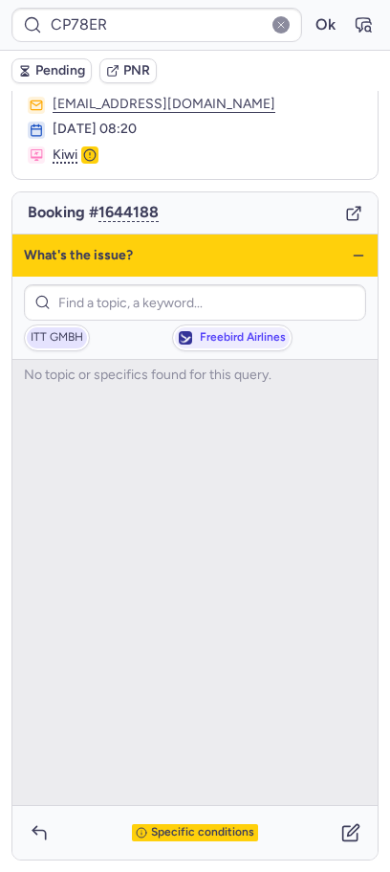
click at [52, 328] on span "ITT GMBH" at bounding box center [57, 337] width 60 height 21
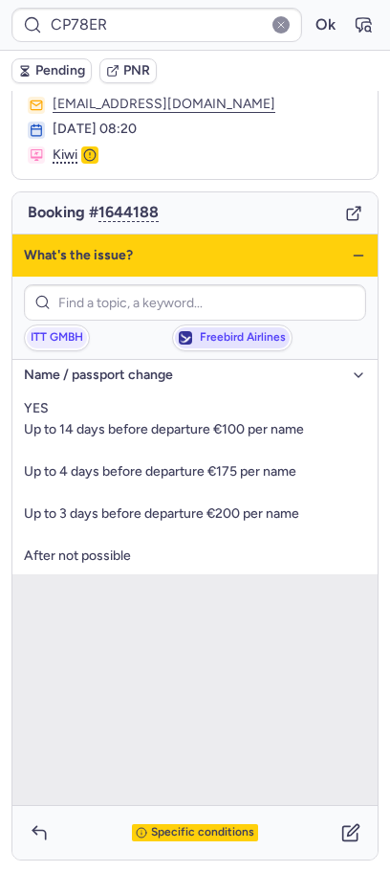
click at [175, 345] on span "Freebird Airlines" at bounding box center [232, 337] width 115 height 21
click at [356, 254] on icon "button" at bounding box center [358, 255] width 15 height 15
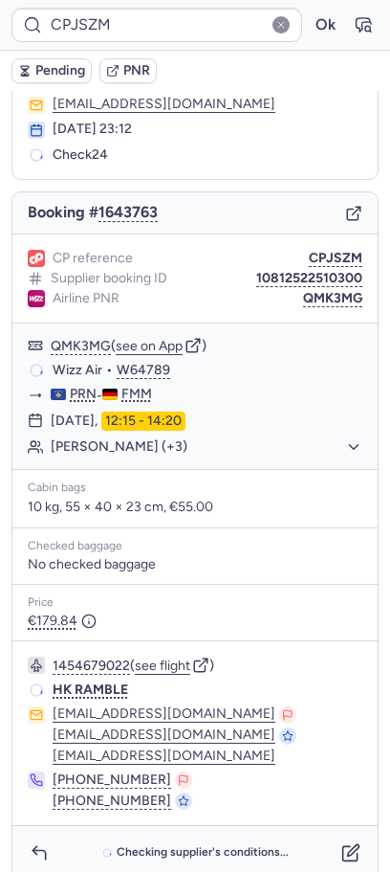
scroll to position [77, 0]
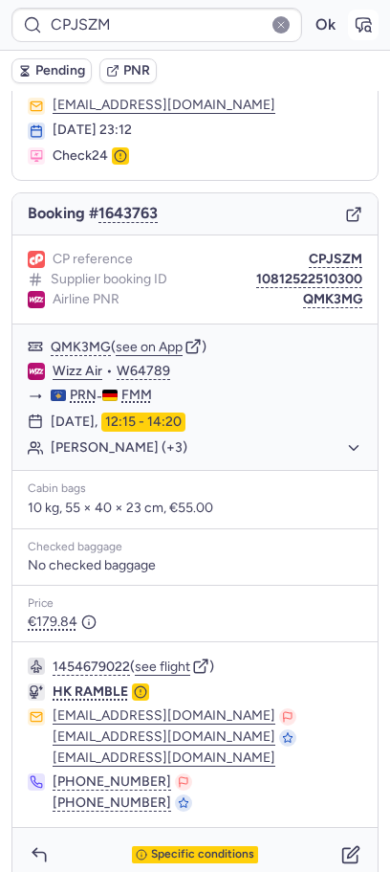
click at [366, 29] on icon "button" at bounding box center [363, 24] width 19 height 19
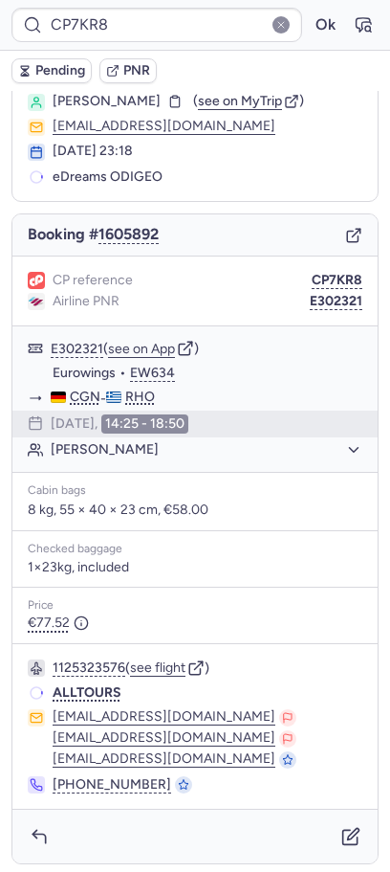
scroll to position [55, 0]
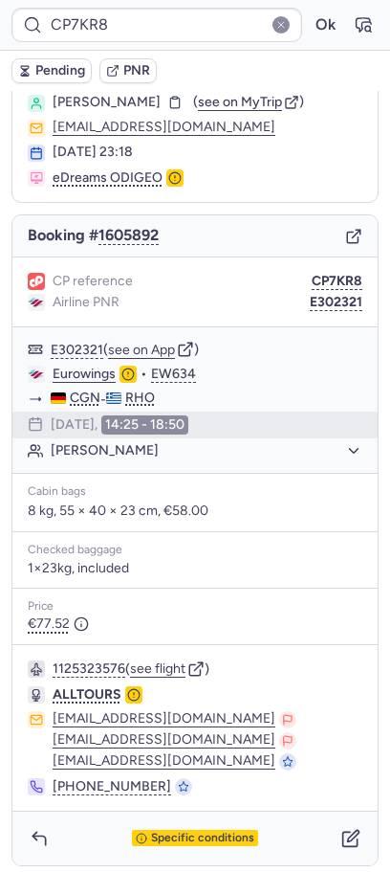
type input "DT1753861745704843"
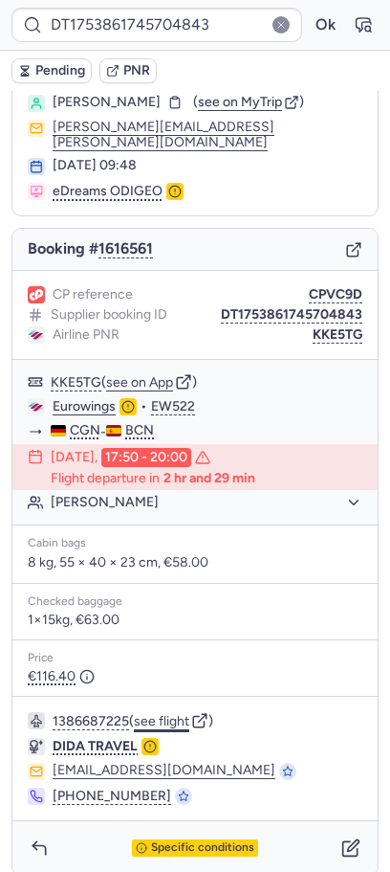
click at [163, 714] on button "see flight" at bounding box center [161, 721] width 55 height 15
click at [324, 37] on button "Ok" at bounding box center [325, 25] width 31 height 31
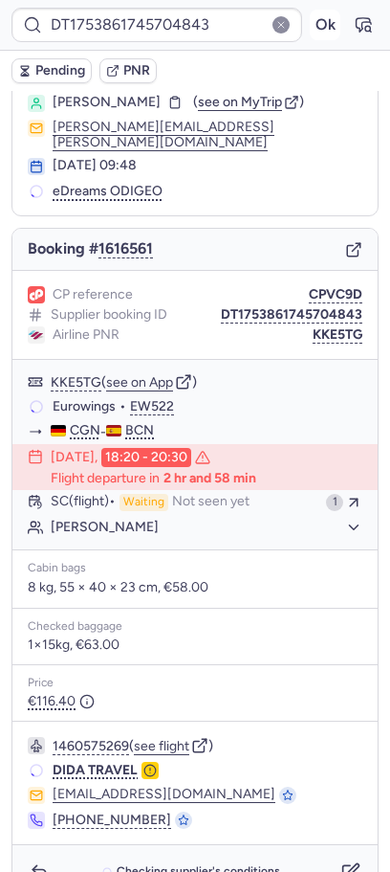
click at [325, 30] on button "Ok" at bounding box center [325, 25] width 31 height 31
type input "CP78ER"
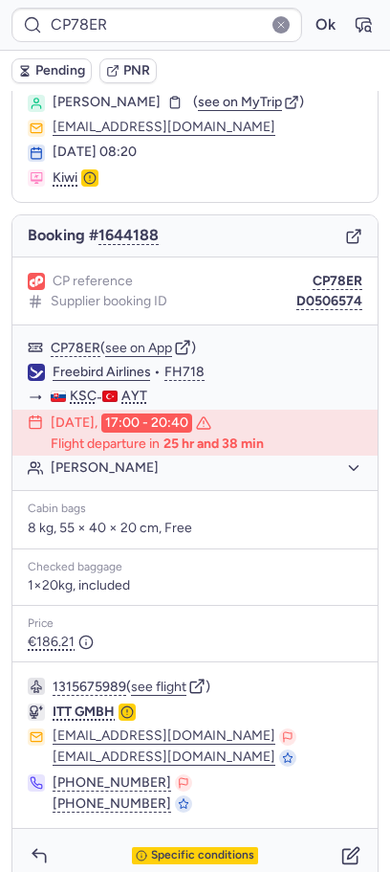
scroll to position [77, 0]
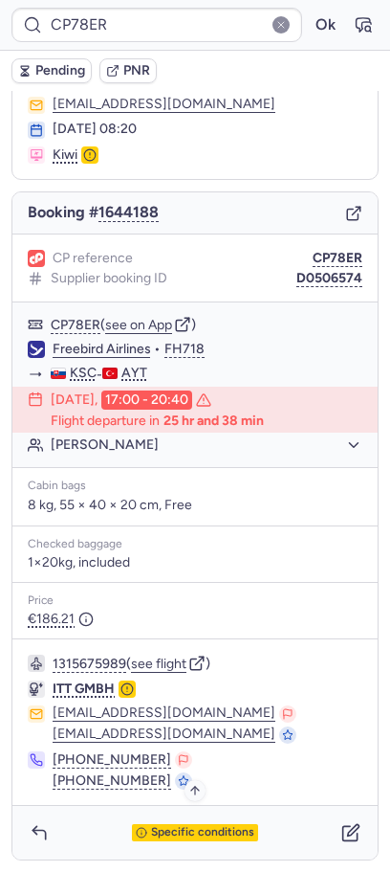
click at [172, 834] on span "Specific conditions" at bounding box center [202, 832] width 103 height 13
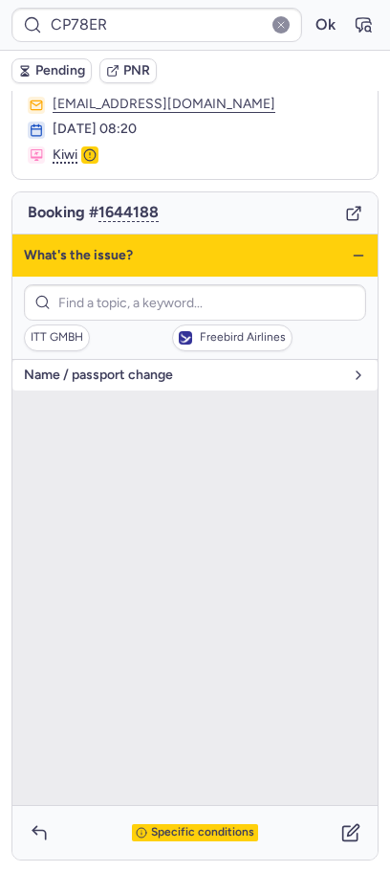
click at [192, 387] on button "name / passport change" at bounding box center [194, 375] width 365 height 31
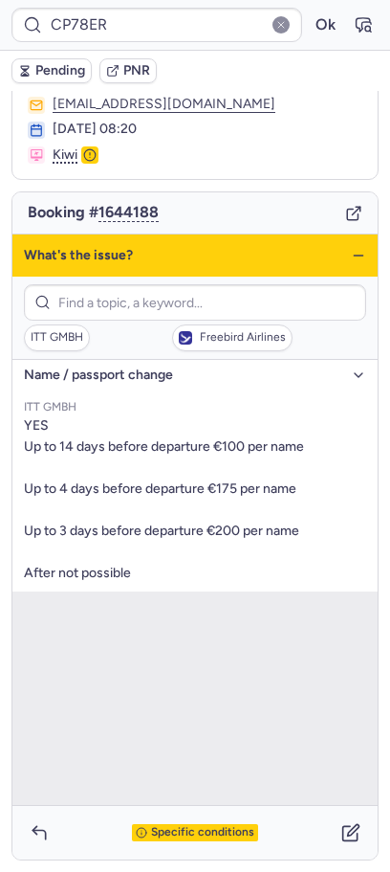
click at [192, 387] on button "name / passport change" at bounding box center [194, 375] width 365 height 31
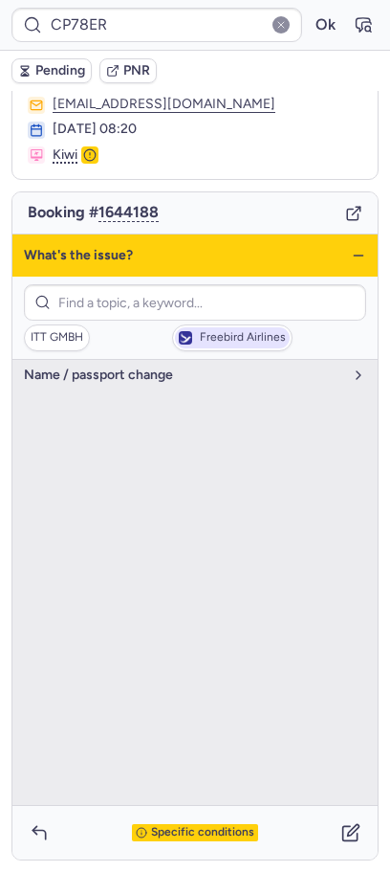
click at [200, 338] on span "Freebird Airlines" at bounding box center [243, 337] width 86 height 13
click at [200, 343] on span "Freebird Airlines" at bounding box center [243, 337] width 86 height 13
click at [45, 330] on span "ITT GMBH" at bounding box center [57, 337] width 60 height 21
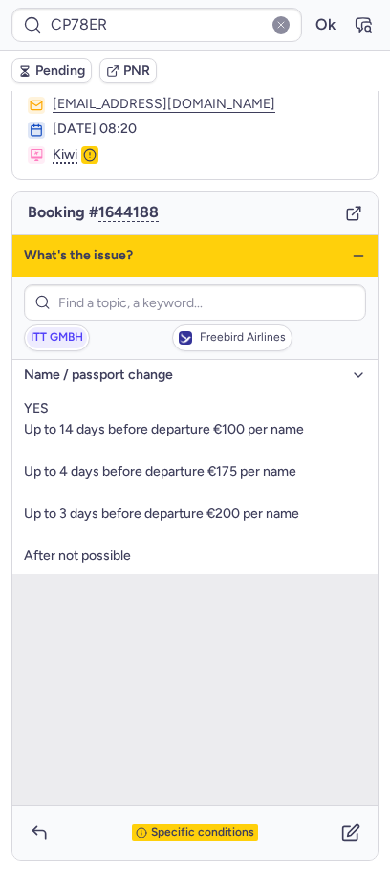
click at [367, 254] on div "What's the issue?" at bounding box center [194, 255] width 365 height 42
click at [34, 851] on div "Specific conditions" at bounding box center [194, 833] width 365 height 54
click at [40, 828] on icon "button" at bounding box center [39, 832] width 19 height 19
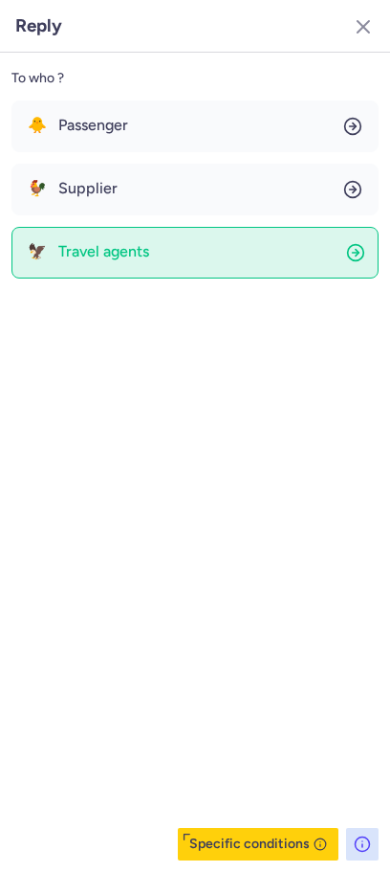
click at [79, 253] on span "Travel agents" at bounding box center [103, 251] width 91 height 17
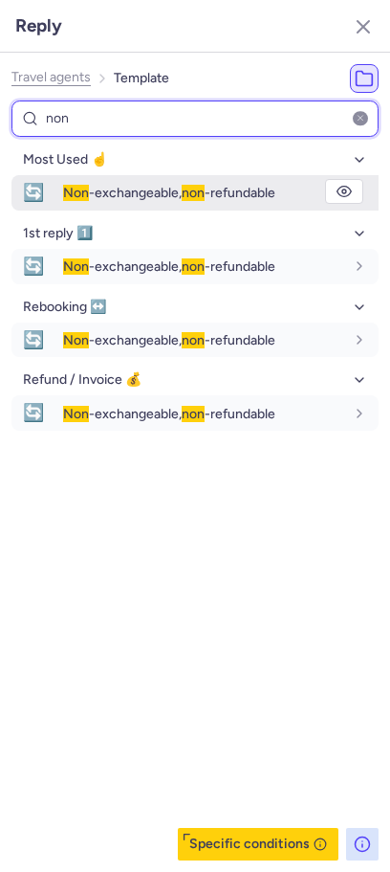
type input "non"
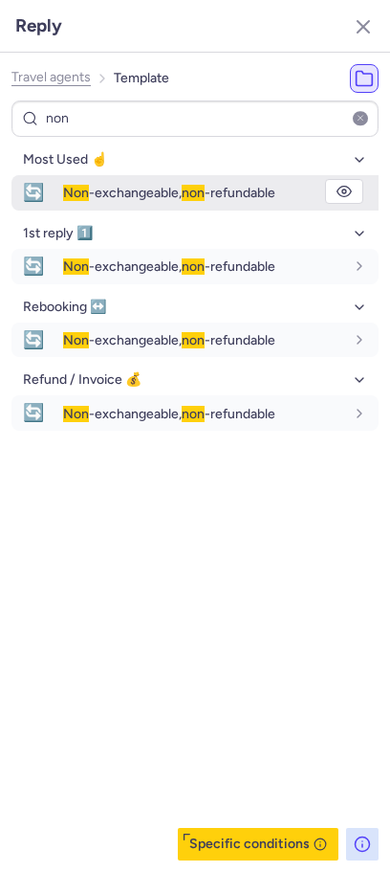
click at [97, 200] on span "Non -exchangeable, non -refundable" at bounding box center [169, 193] width 212 height 16
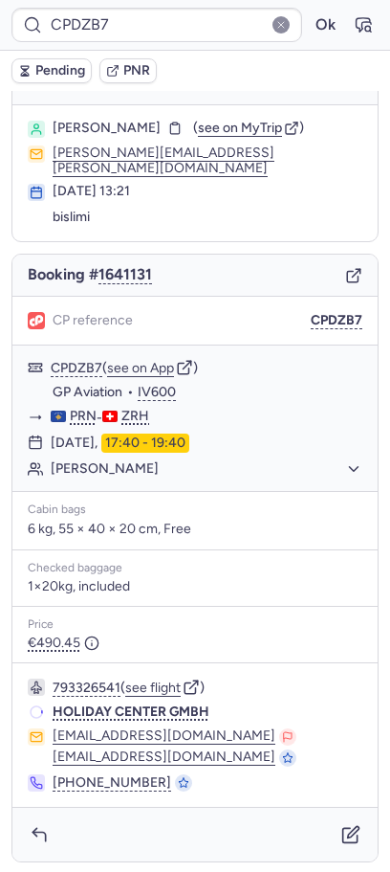
scroll to position [17, 0]
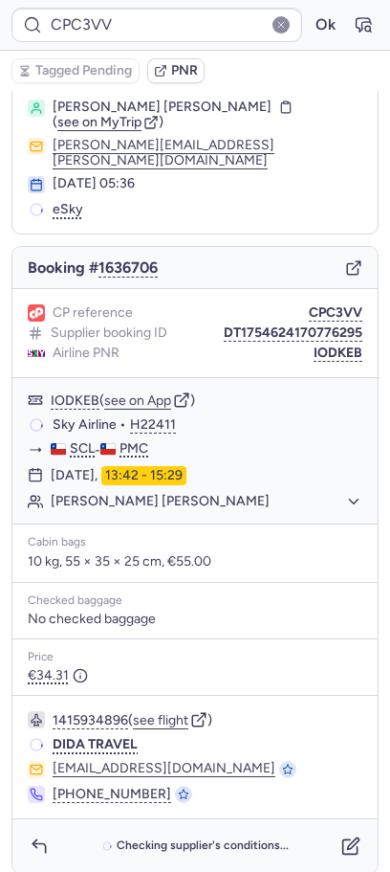
type input "CPKUFU"
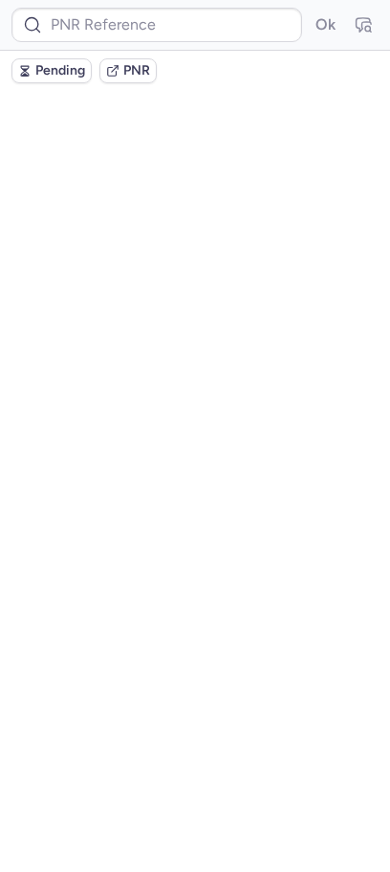
scroll to position [0, 0]
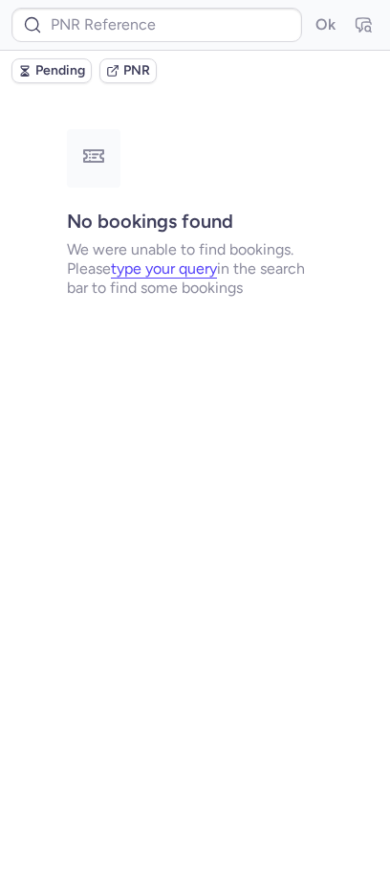
type input "CP9ZG7"
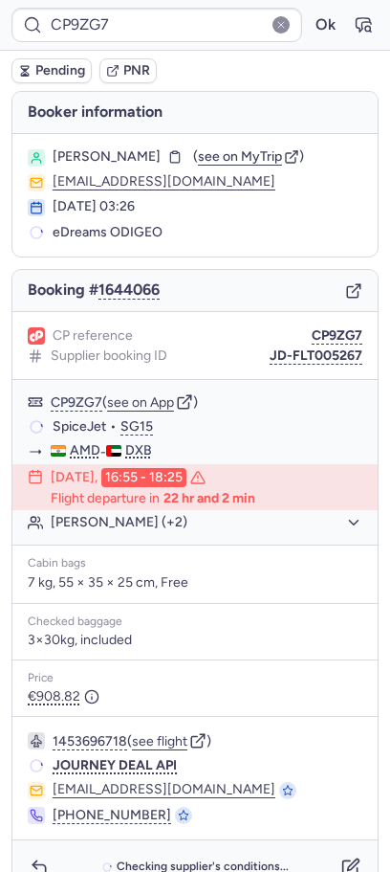
scroll to position [34, 0]
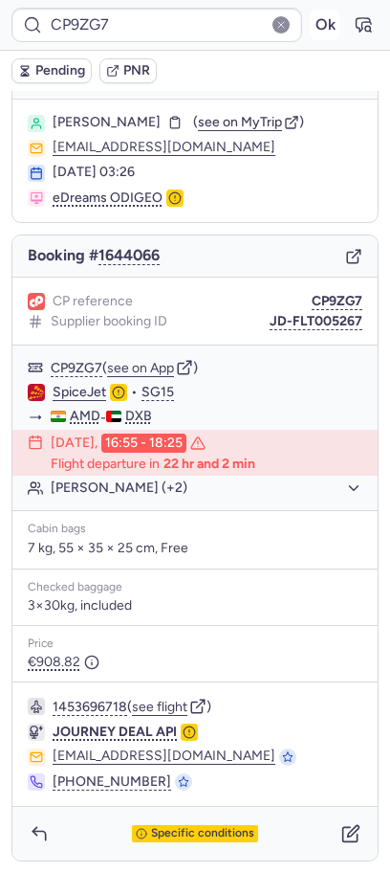
click at [326, 21] on button "Ok" at bounding box center [325, 25] width 31 height 31
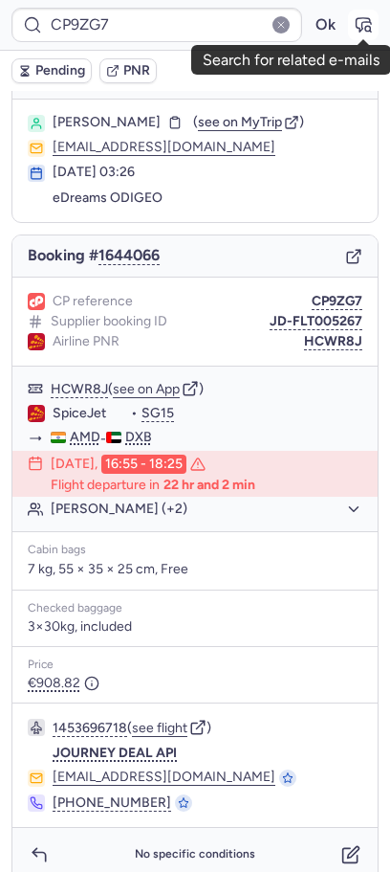
click at [363, 24] on icon "button" at bounding box center [363, 24] width 19 height 19
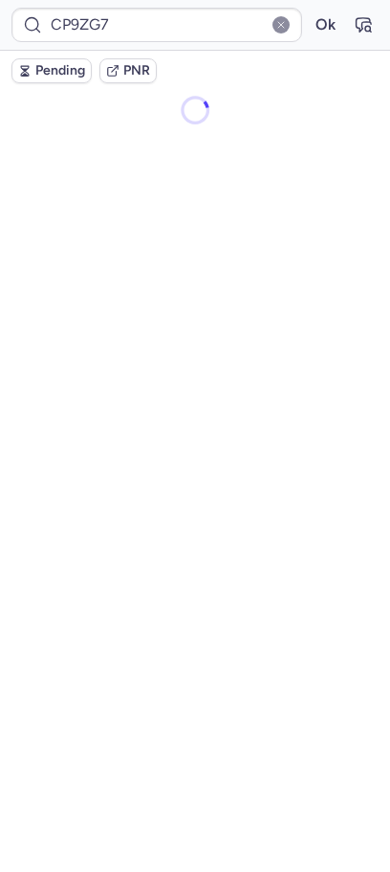
scroll to position [0, 0]
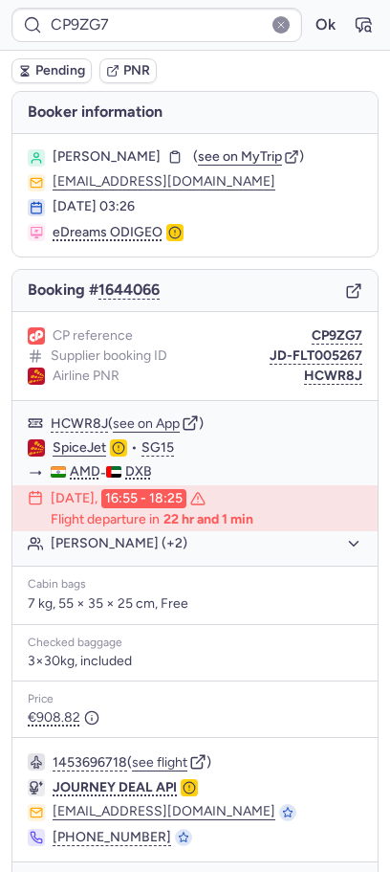
type input "CPAKZD"
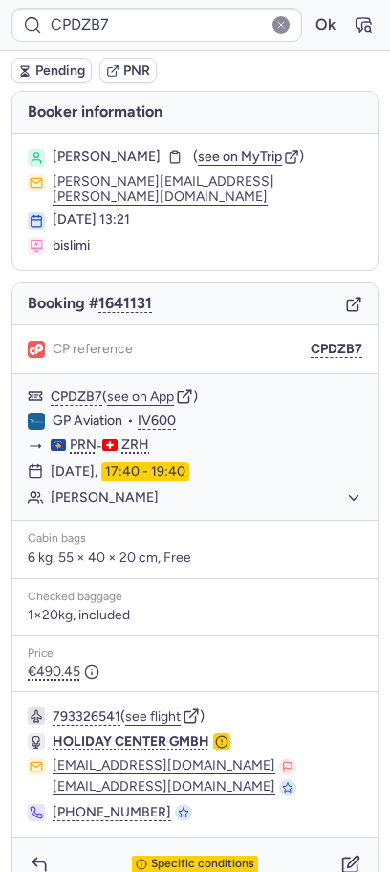
type input "CPJSZM"
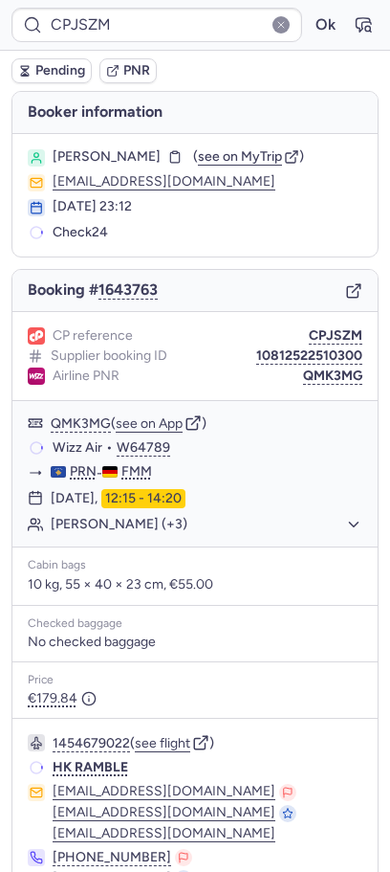
type input "CP7KR8"
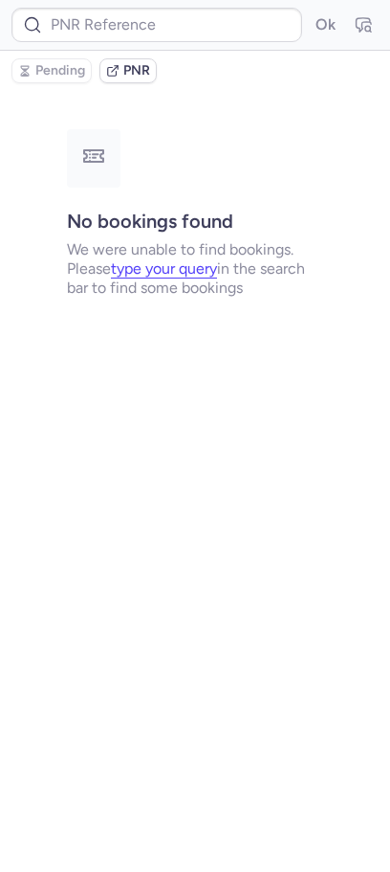
type input "CPDZB7"
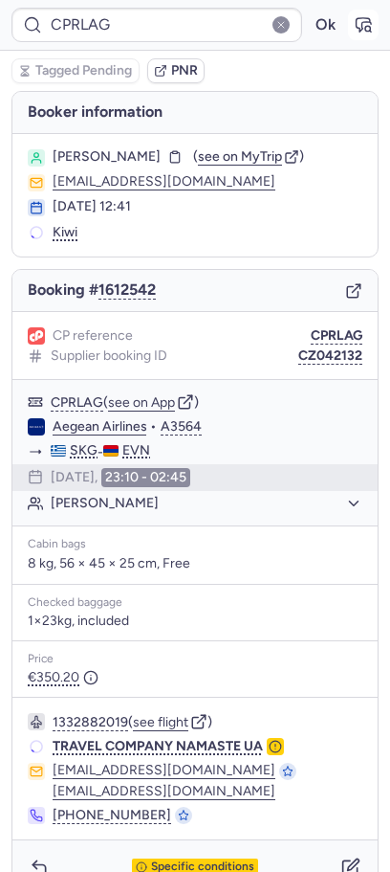
click at [366, 33] on icon "button" at bounding box center [363, 24] width 19 height 19
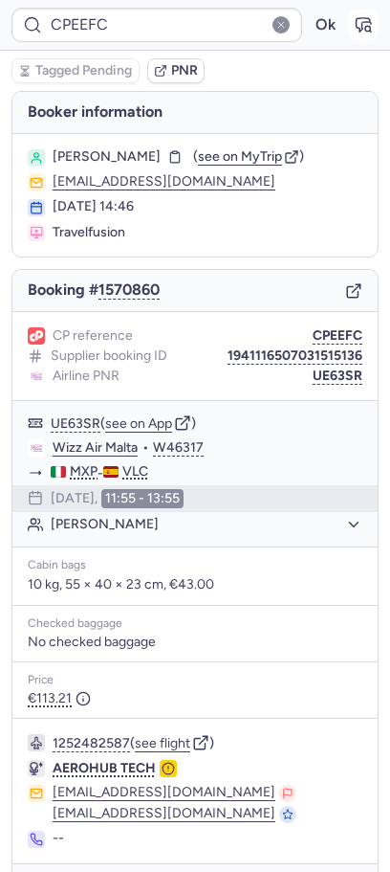
type input "CPFSHE"
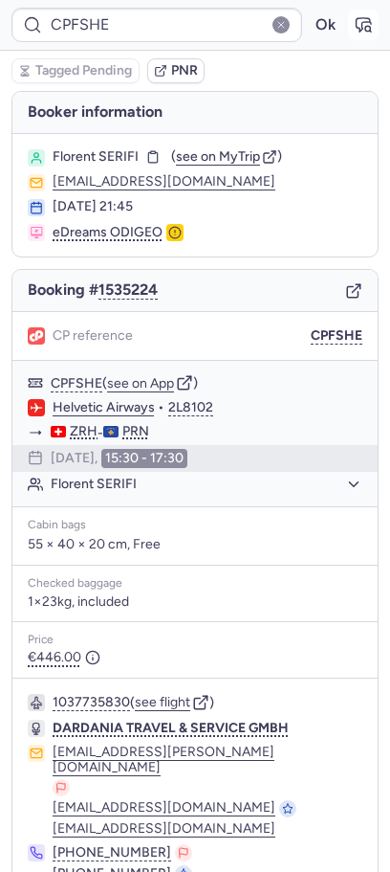
click at [370, 21] on icon "button" at bounding box center [364, 24] width 14 height 13
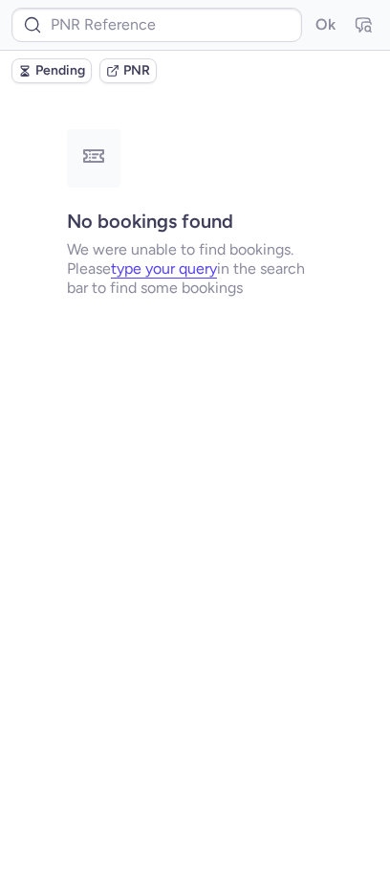
type input "CPFSHE"
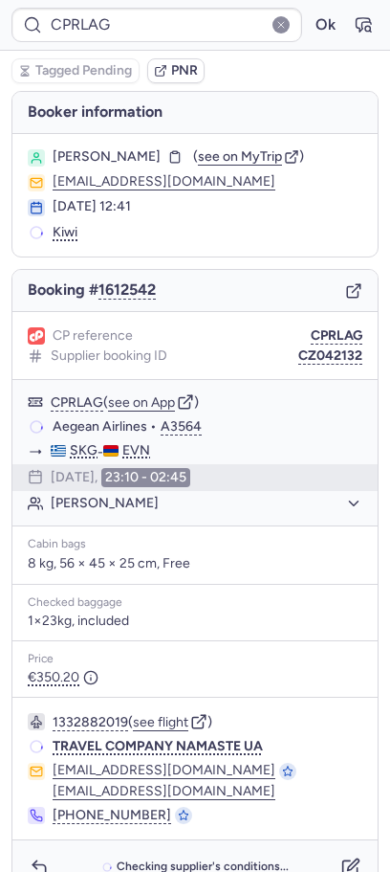
type input "CP6BJG"
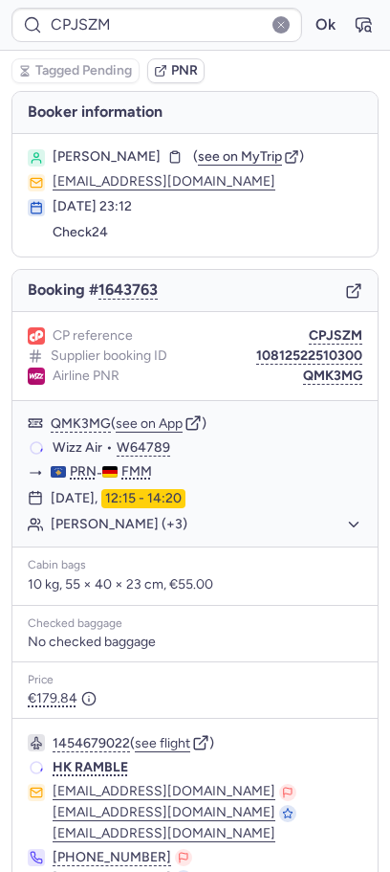
type input "CP6XNT"
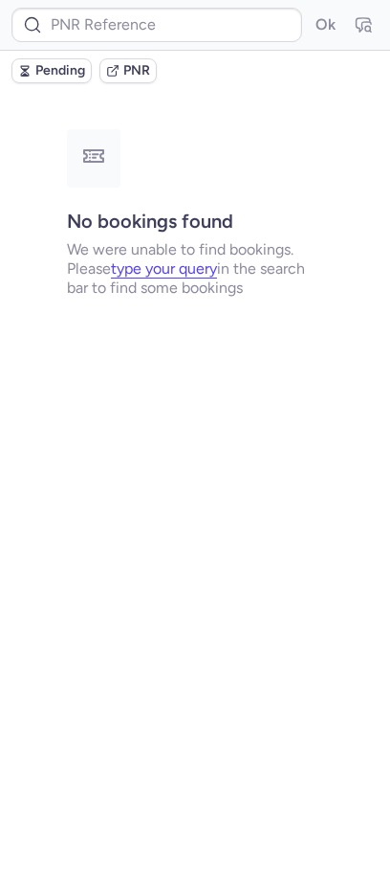
type input "X8813Y"
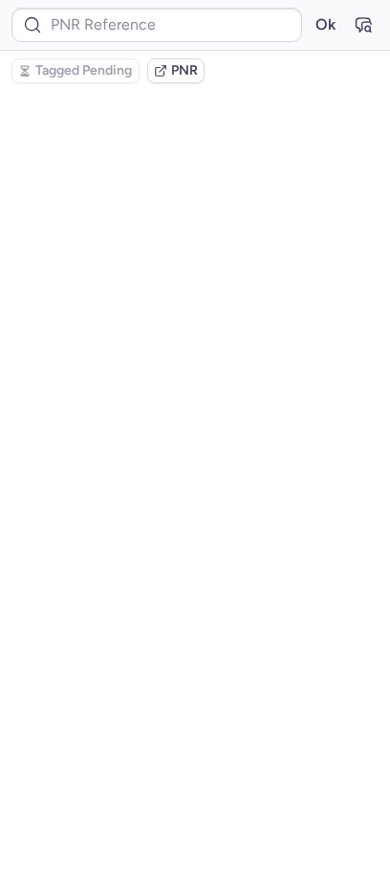
type input "CPDZB7"
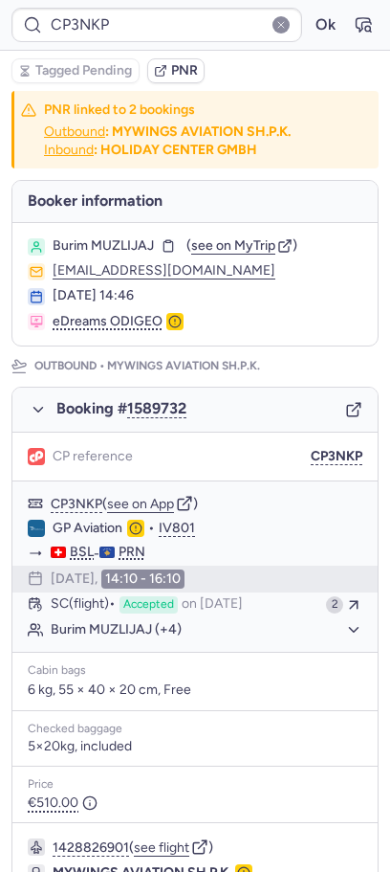
type input "CP9IBU"
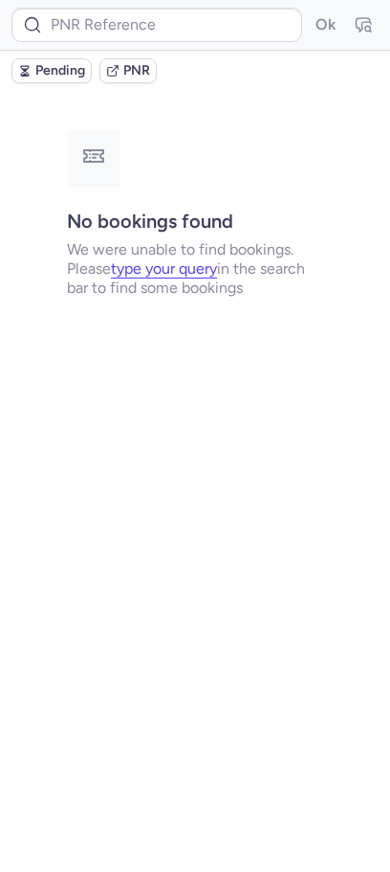
type input "CPJSZM"
